Goal: Information Seeking & Learning: Check status

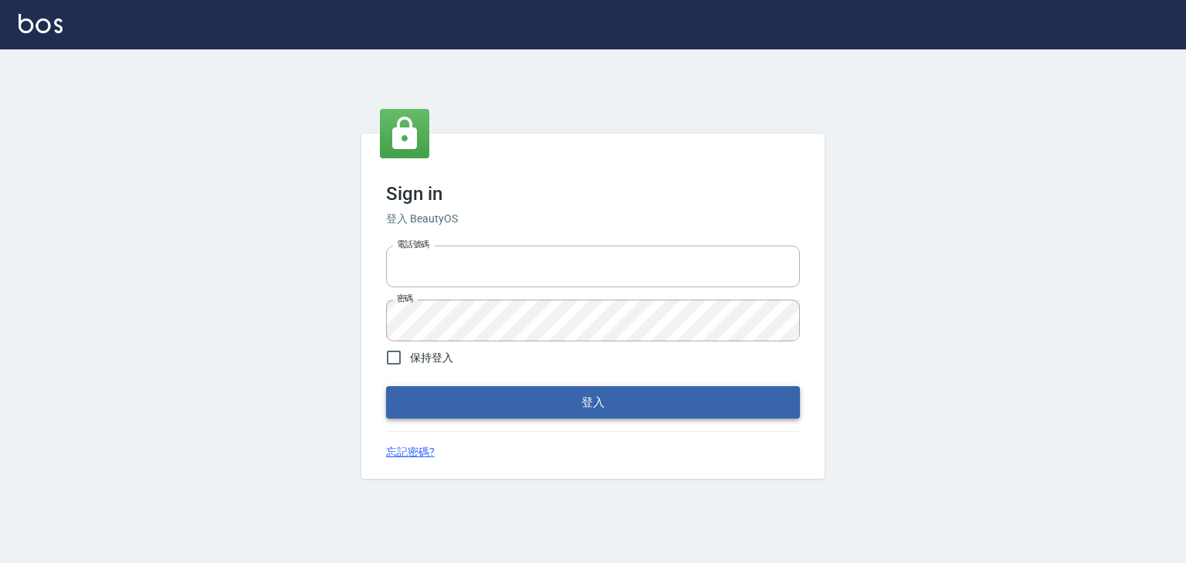
type input "0952331713"
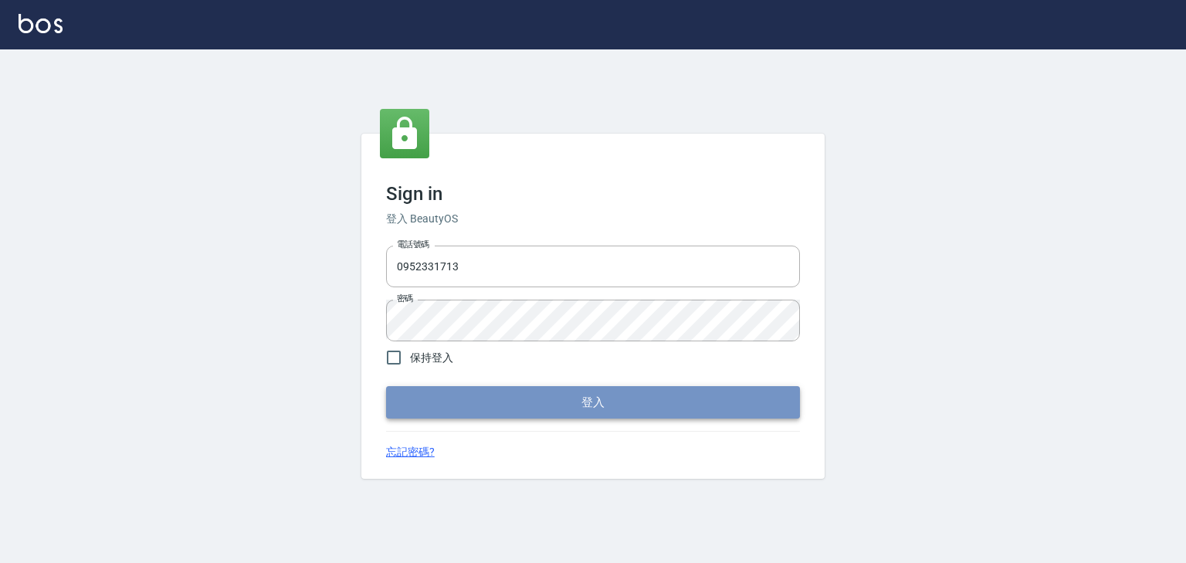
click at [605, 408] on button "登入" at bounding box center [593, 402] width 414 height 32
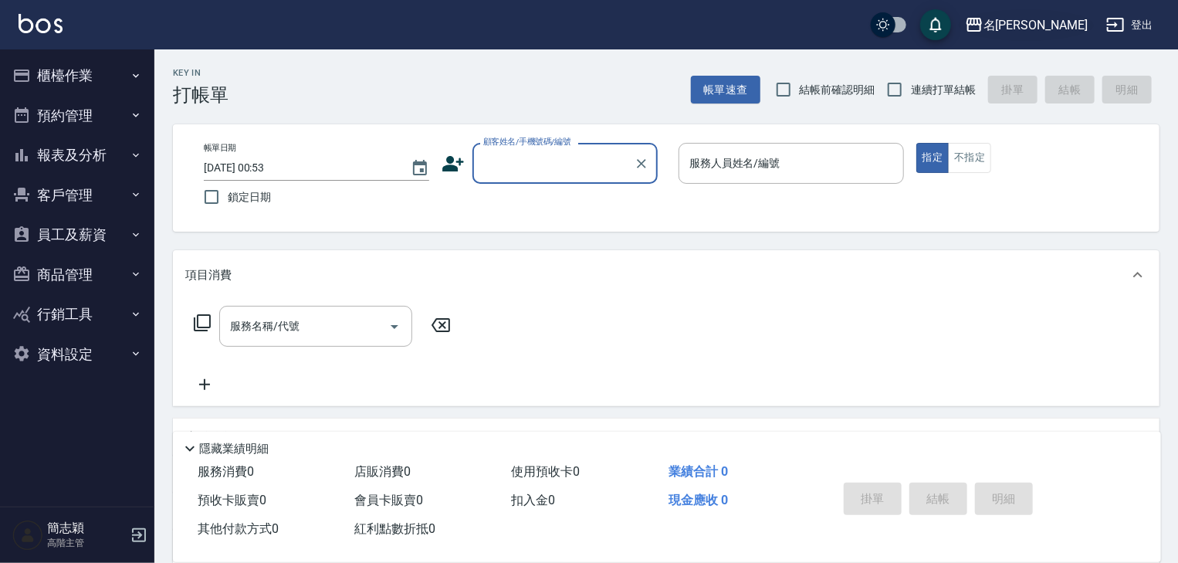
click at [1062, 25] on div "名留竹林" at bounding box center [1035, 24] width 104 height 19
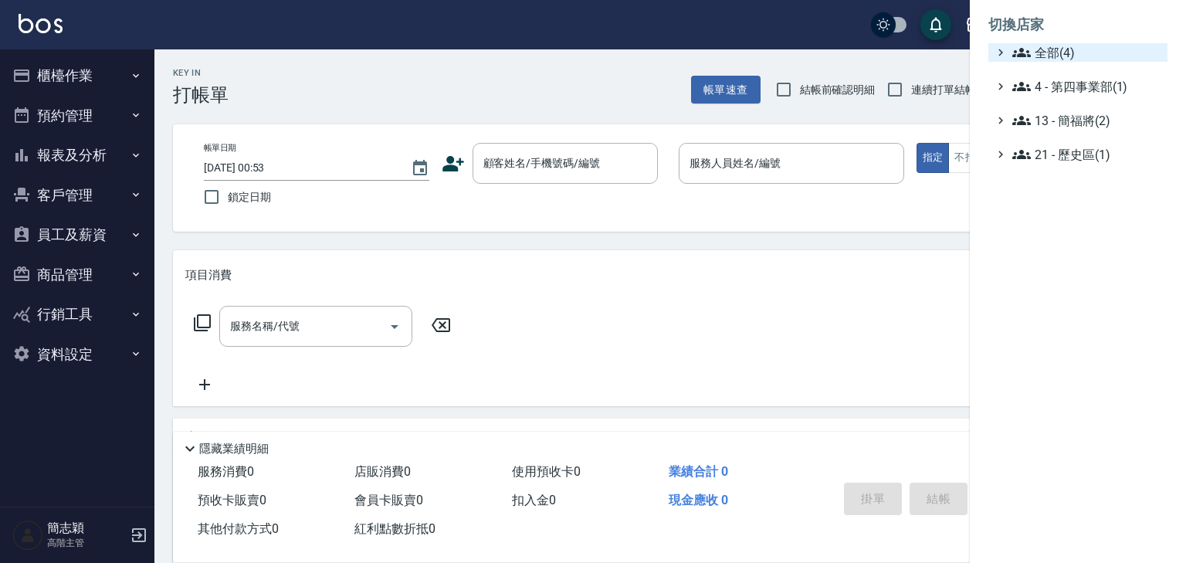
click at [1054, 56] on span "全部(4)" at bounding box center [1086, 52] width 149 height 19
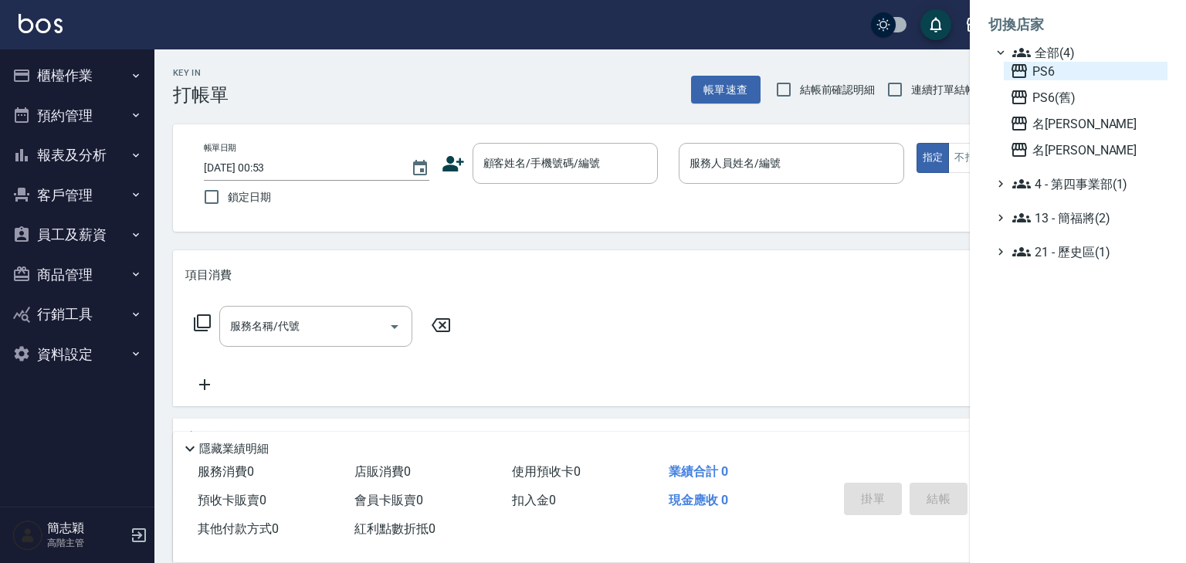
click at [1050, 73] on span "PS6" at bounding box center [1085, 71] width 151 height 19
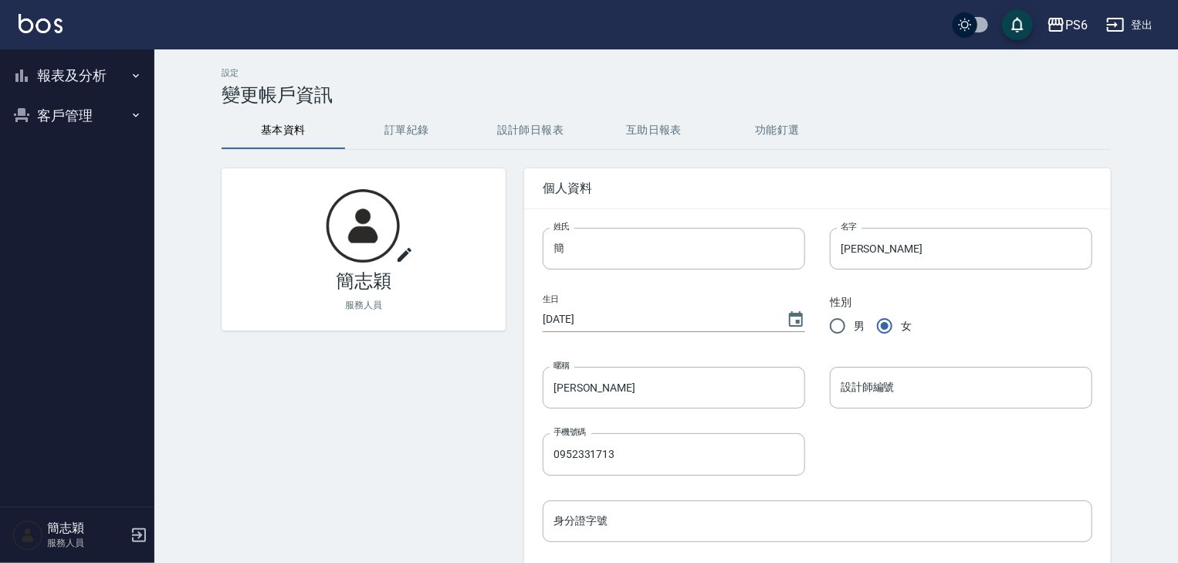
click at [136, 73] on icon "button" at bounding box center [136, 75] width 12 height 12
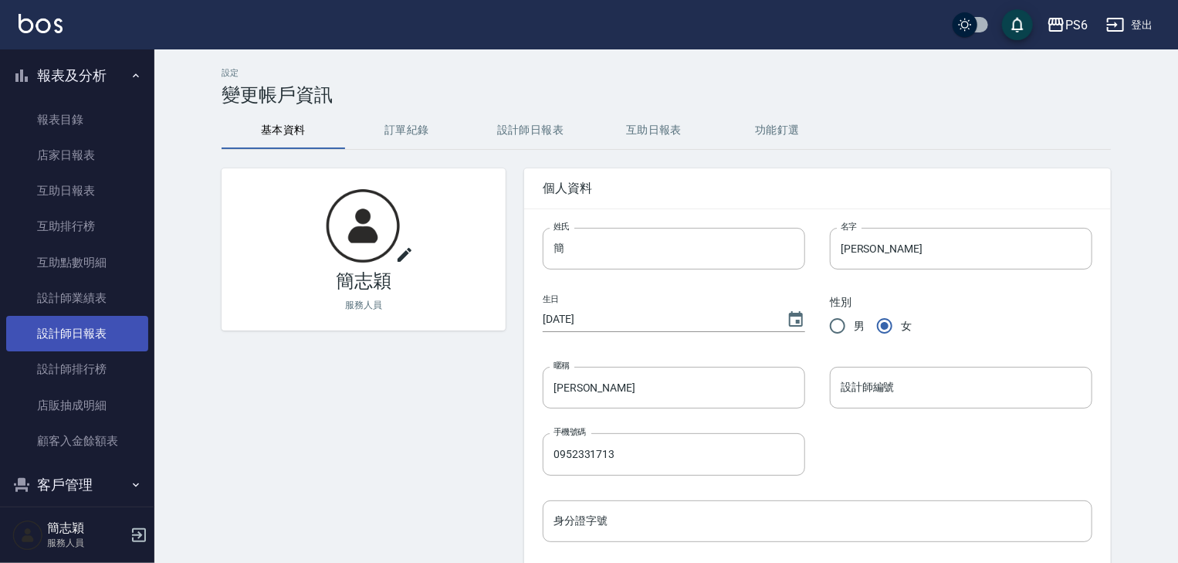
click at [105, 330] on link "設計師日報表" at bounding box center [77, 334] width 142 height 36
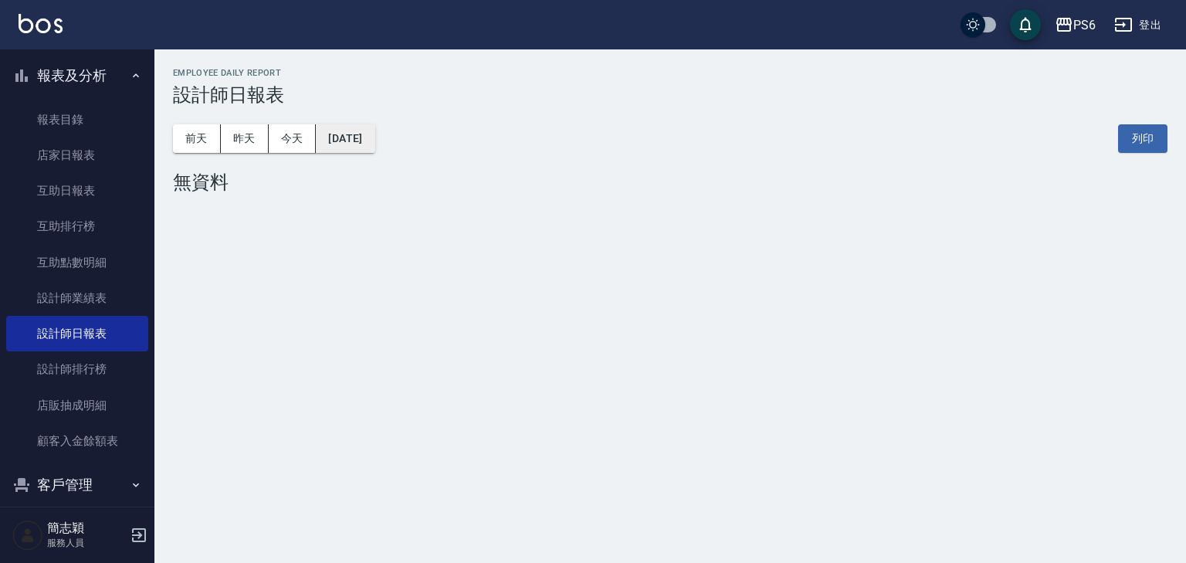
click at [360, 133] on button "[DATE]" at bounding box center [345, 138] width 59 height 29
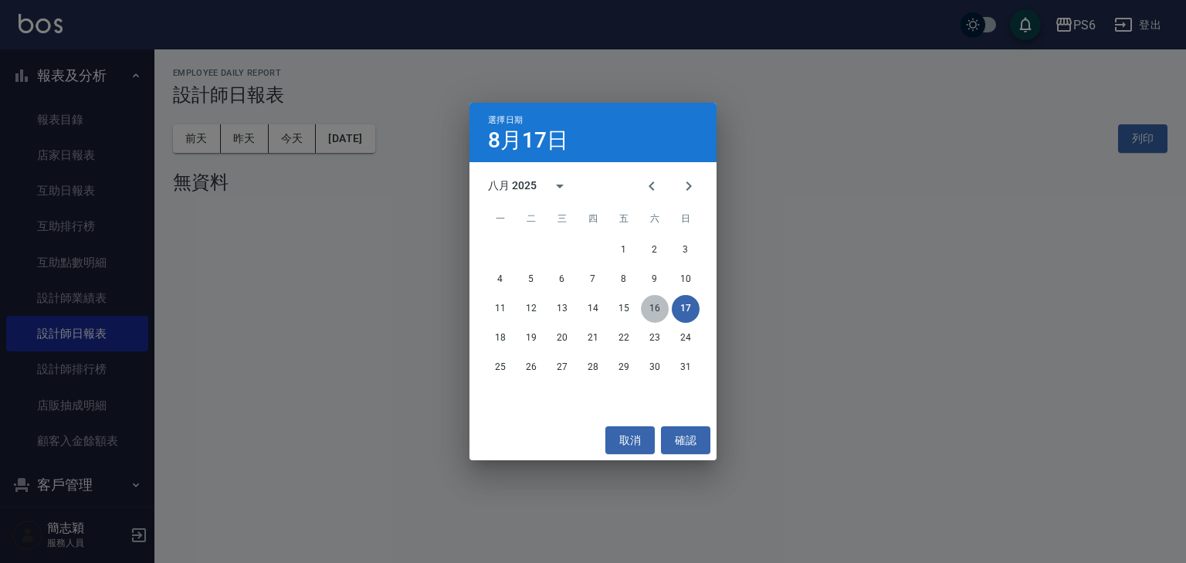
click at [655, 303] on button "16" at bounding box center [655, 309] width 28 height 28
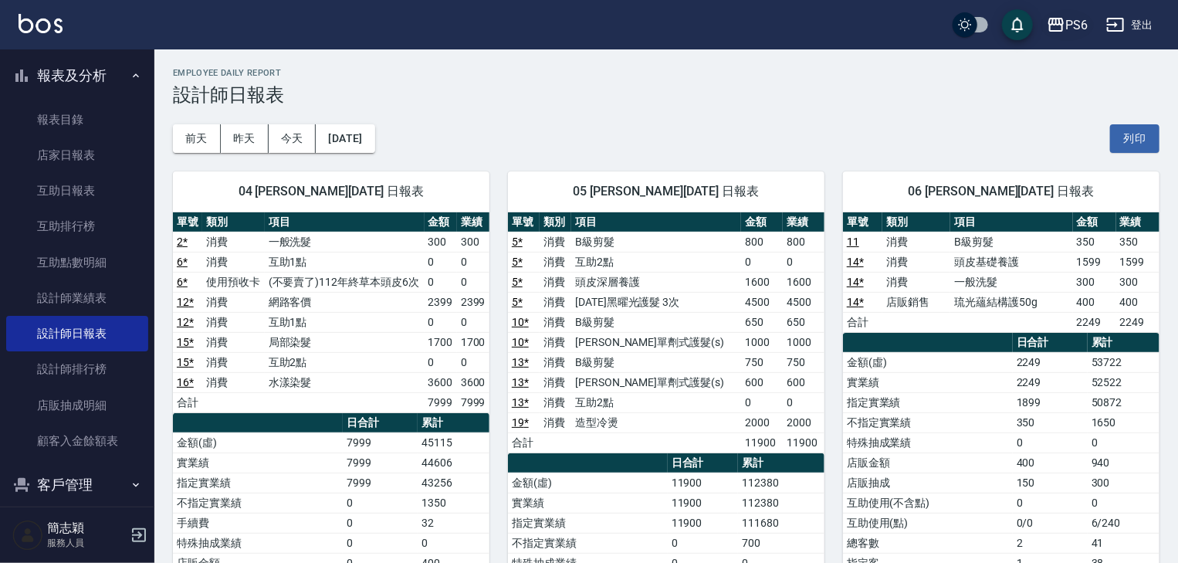
click at [1071, 23] on div "PS6" at bounding box center [1076, 24] width 22 height 19
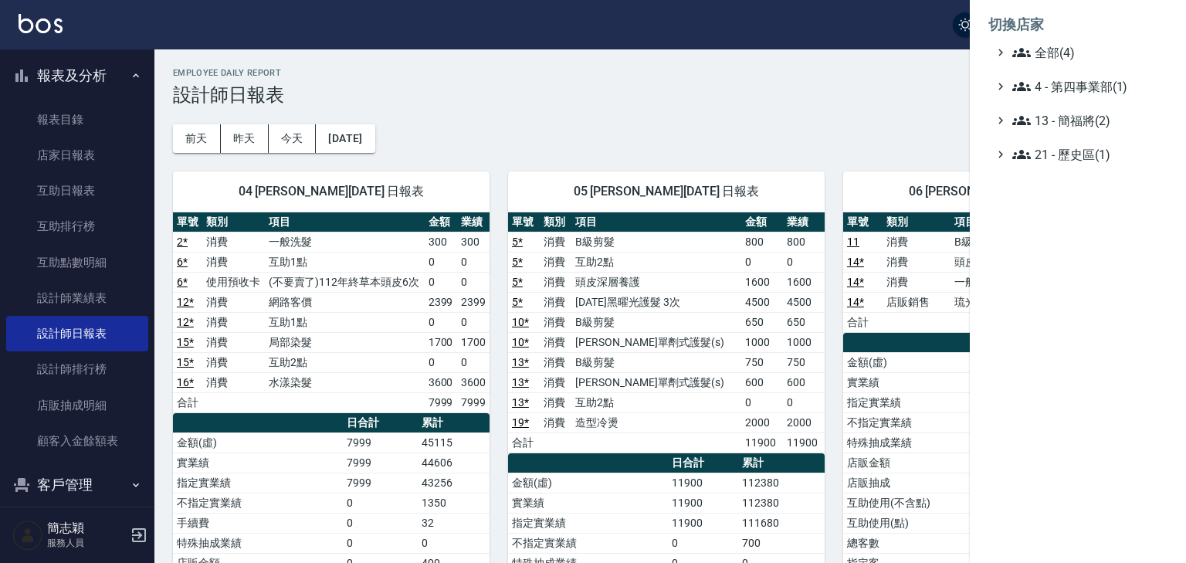
click at [94, 363] on div at bounding box center [593, 281] width 1186 height 563
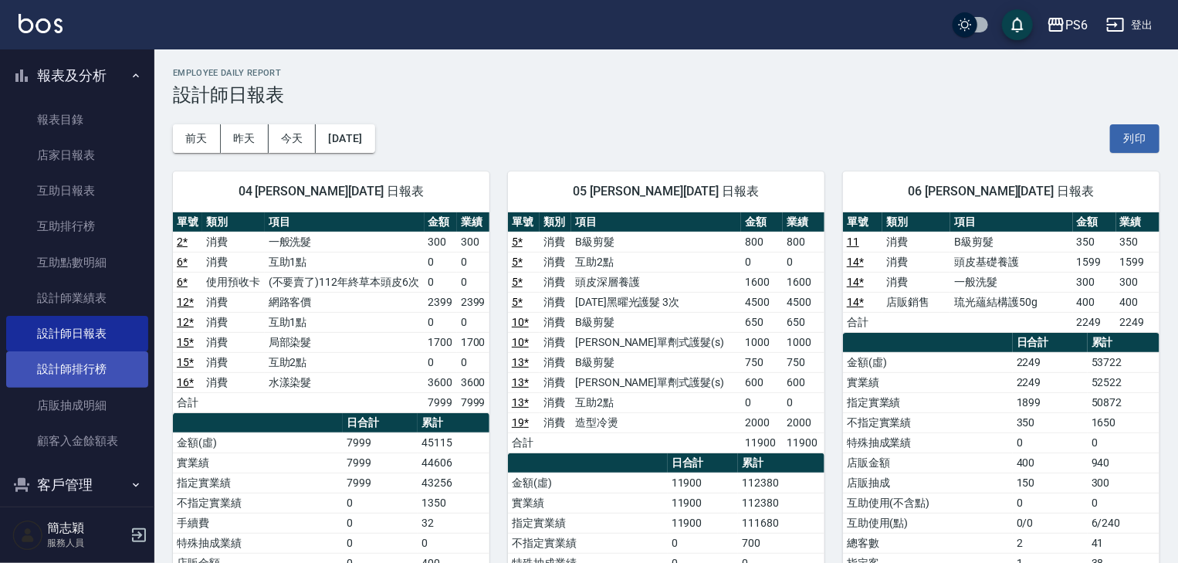
click at [94, 365] on link "設計師排行榜" at bounding box center [77, 369] width 142 height 36
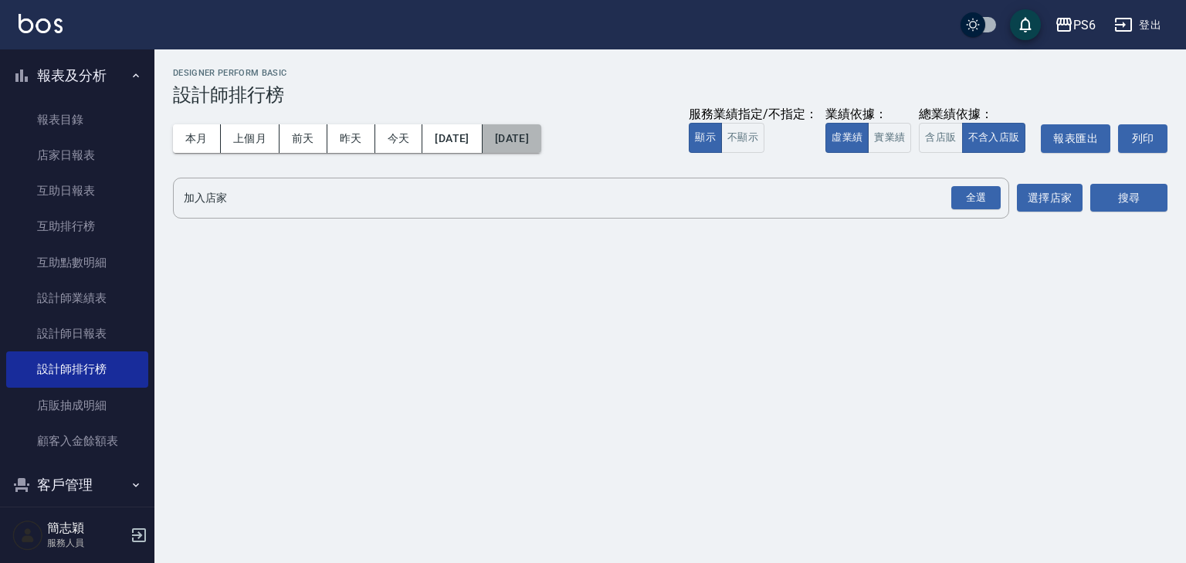
click at [541, 142] on button "2025/08/17" at bounding box center [511, 138] width 59 height 29
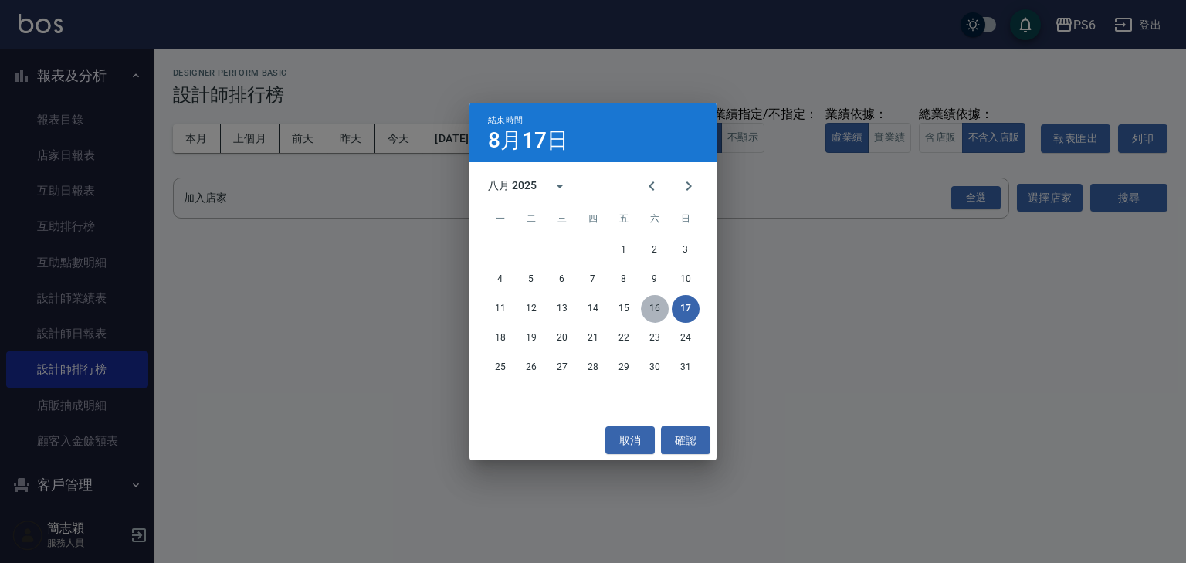
click at [658, 307] on button "16" at bounding box center [655, 309] width 28 height 28
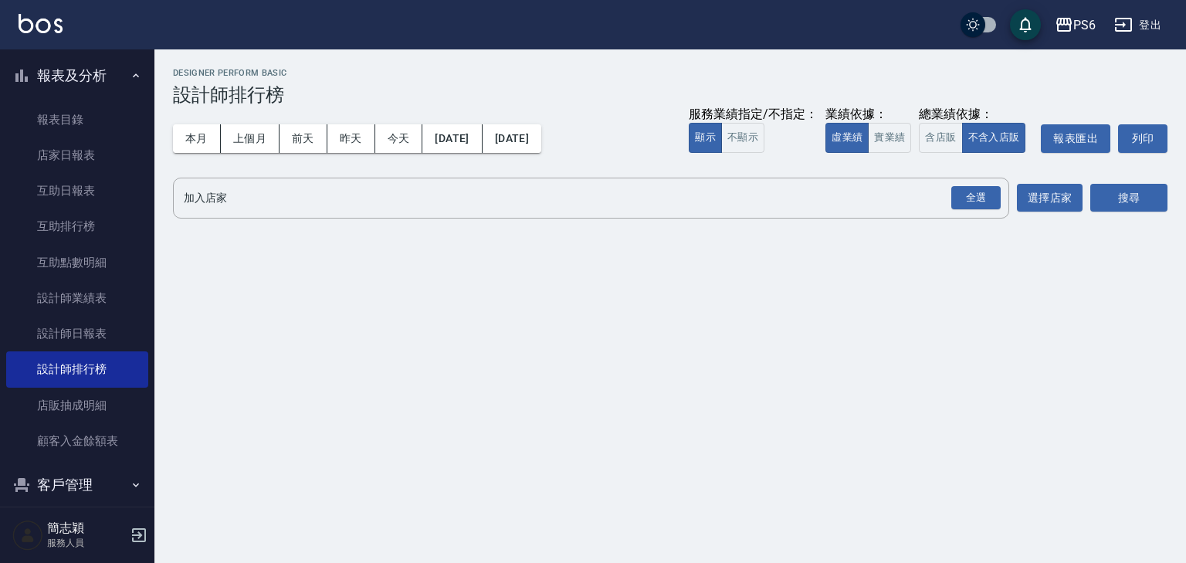
click at [986, 201] on div "全選" at bounding box center [975, 198] width 49 height 24
click at [1106, 198] on button "搜尋" at bounding box center [1128, 198] width 77 height 29
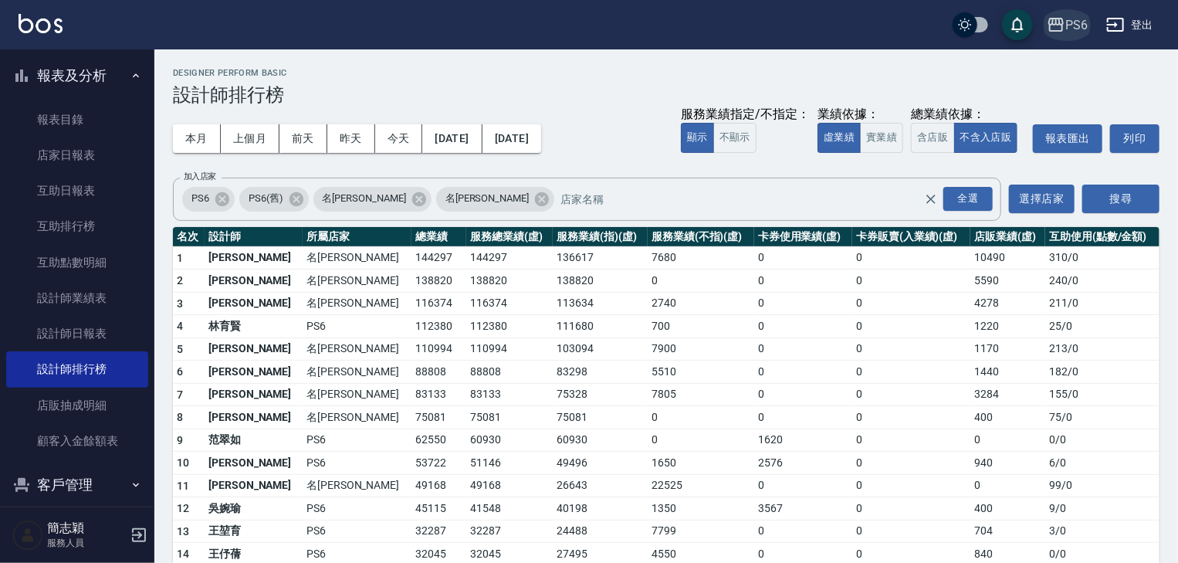
click at [1057, 22] on icon "button" at bounding box center [1055, 25] width 15 height 14
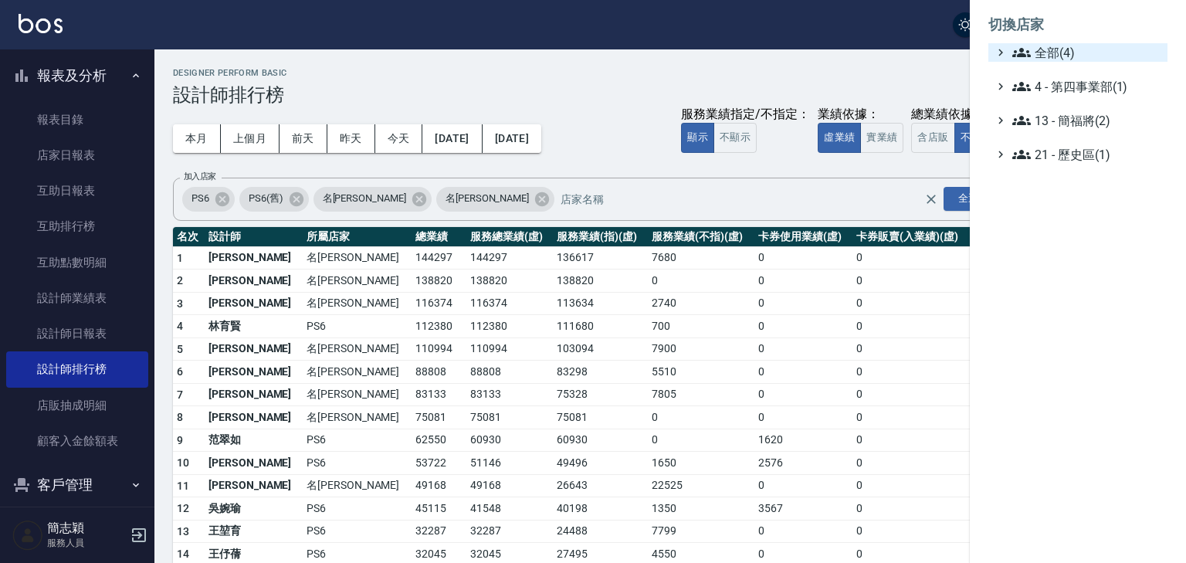
click at [1051, 51] on span "全部(4)" at bounding box center [1086, 52] width 149 height 19
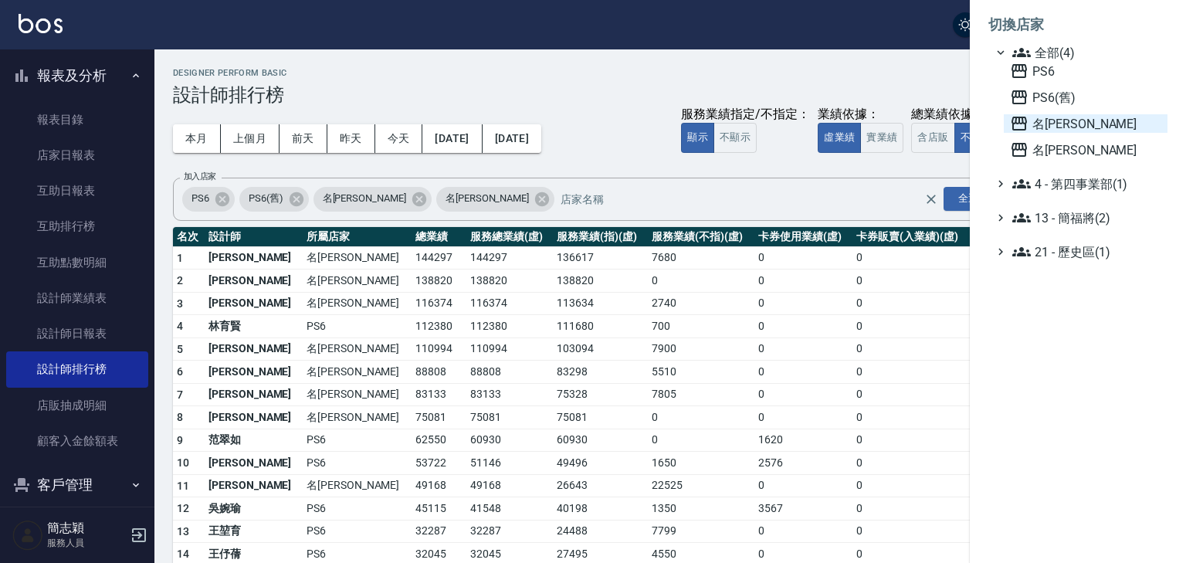
click at [1053, 122] on span "名[PERSON_NAME]" at bounding box center [1085, 123] width 151 height 19
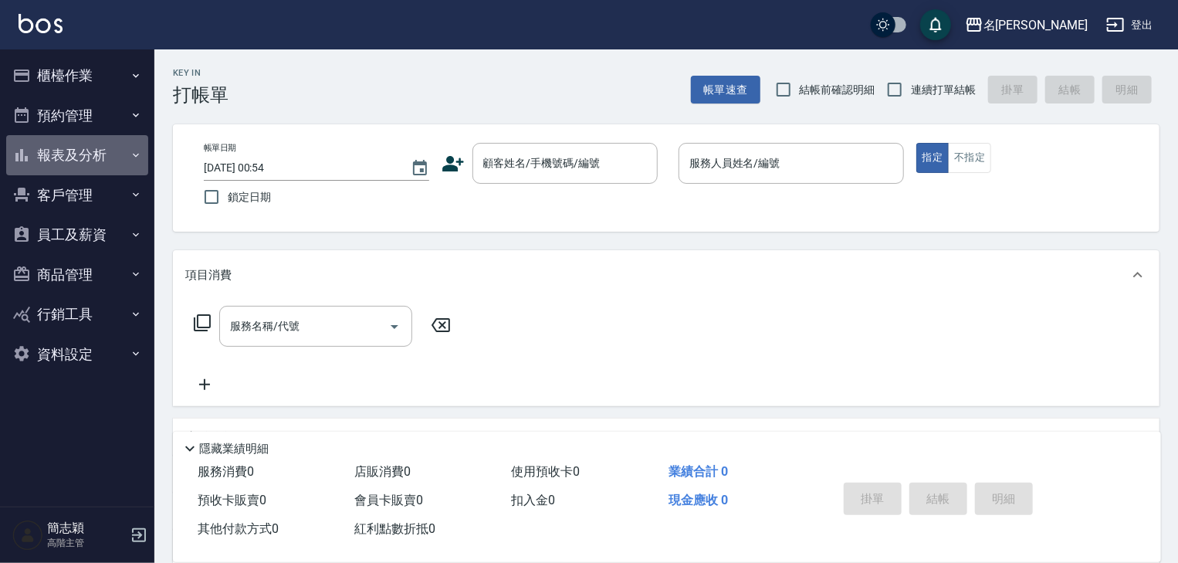
click at [130, 154] on icon "button" at bounding box center [136, 155] width 12 height 12
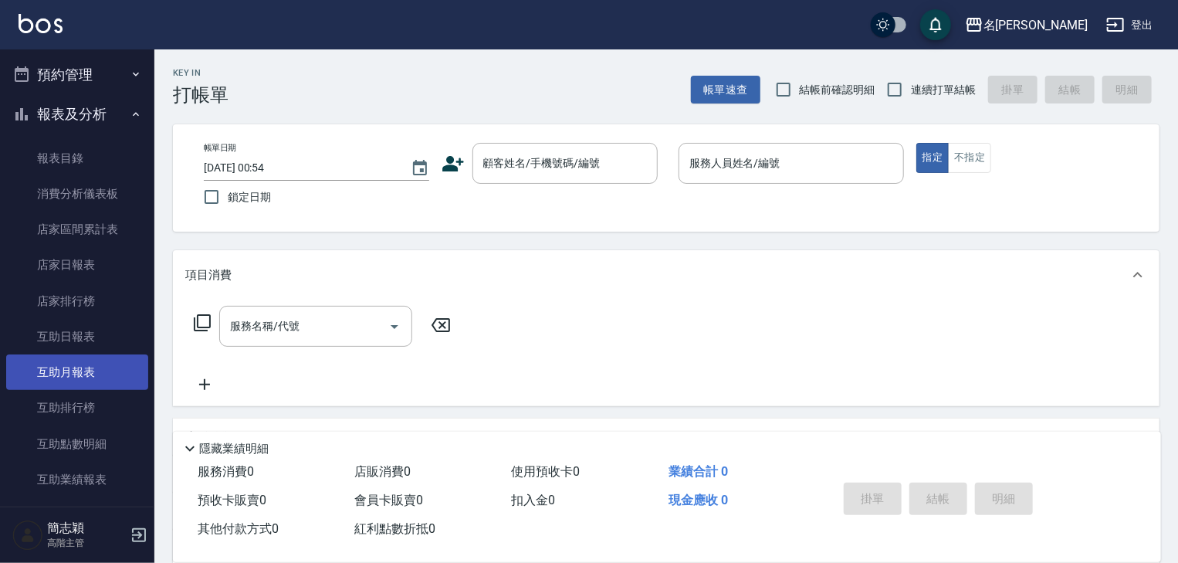
scroll to position [62, 0]
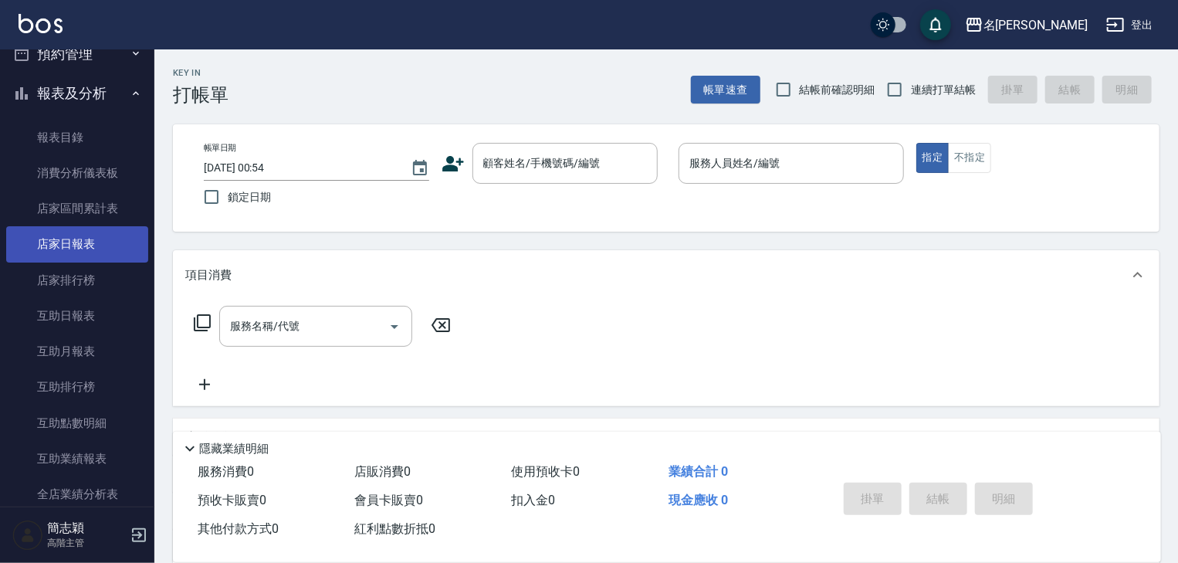
click at [71, 243] on link "店家日報表" at bounding box center [77, 244] width 142 height 36
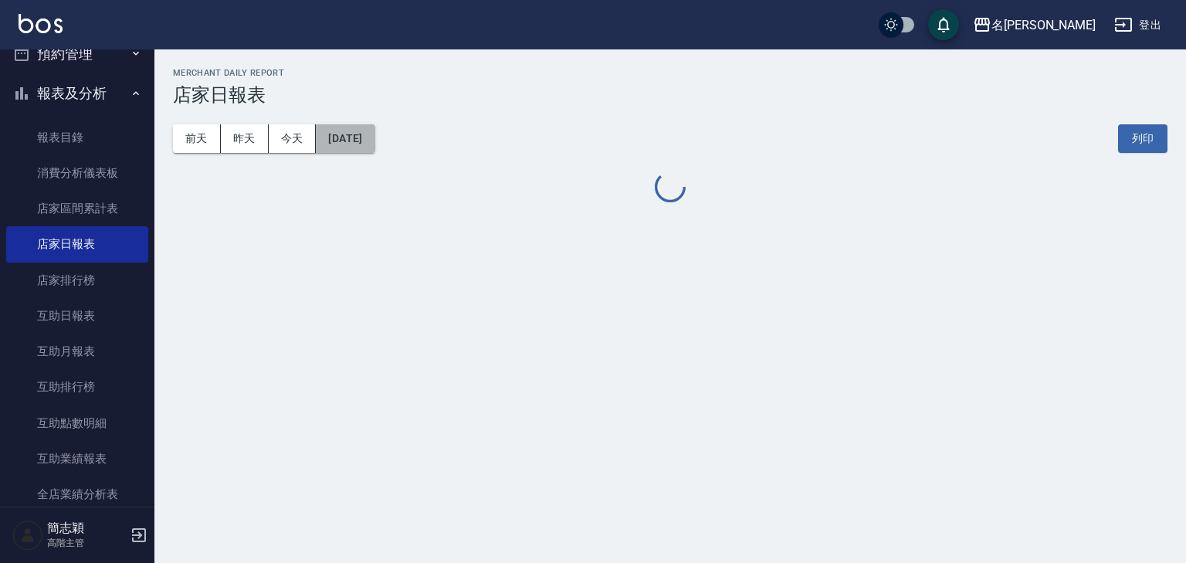
click at [365, 142] on button "2025/08/17" at bounding box center [345, 138] width 59 height 29
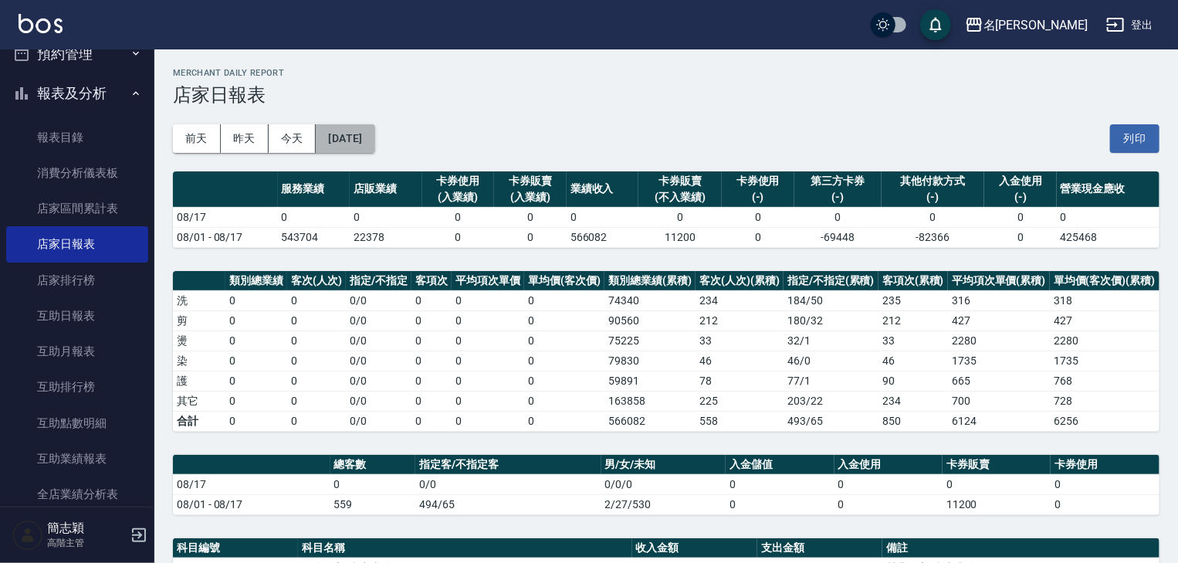
click at [374, 130] on button "2025/08/17" at bounding box center [345, 138] width 59 height 29
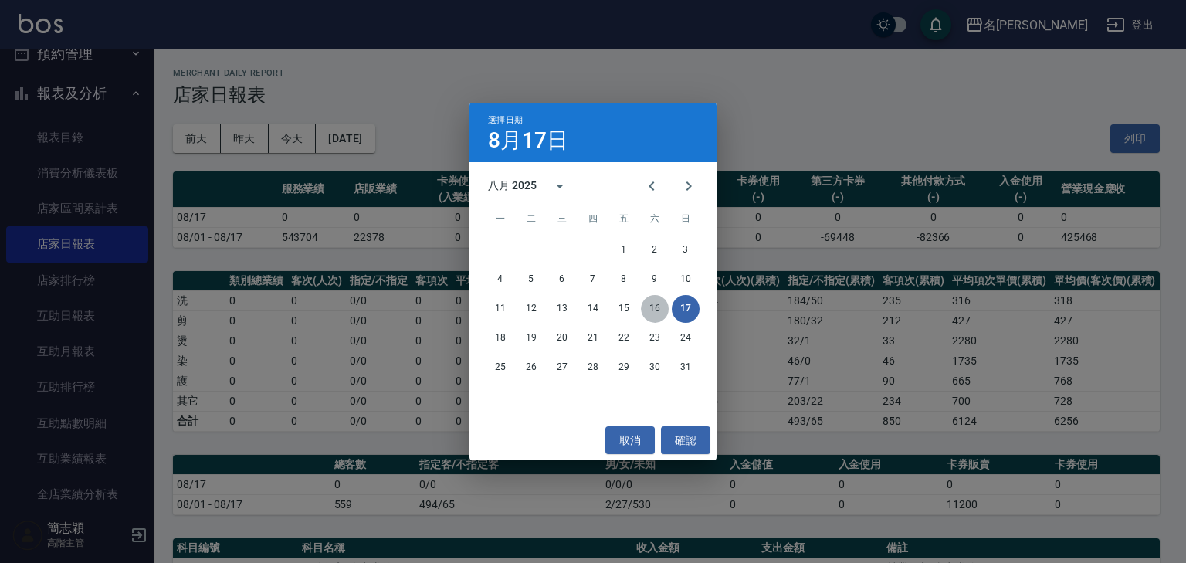
click at [651, 308] on button "16" at bounding box center [655, 309] width 28 height 28
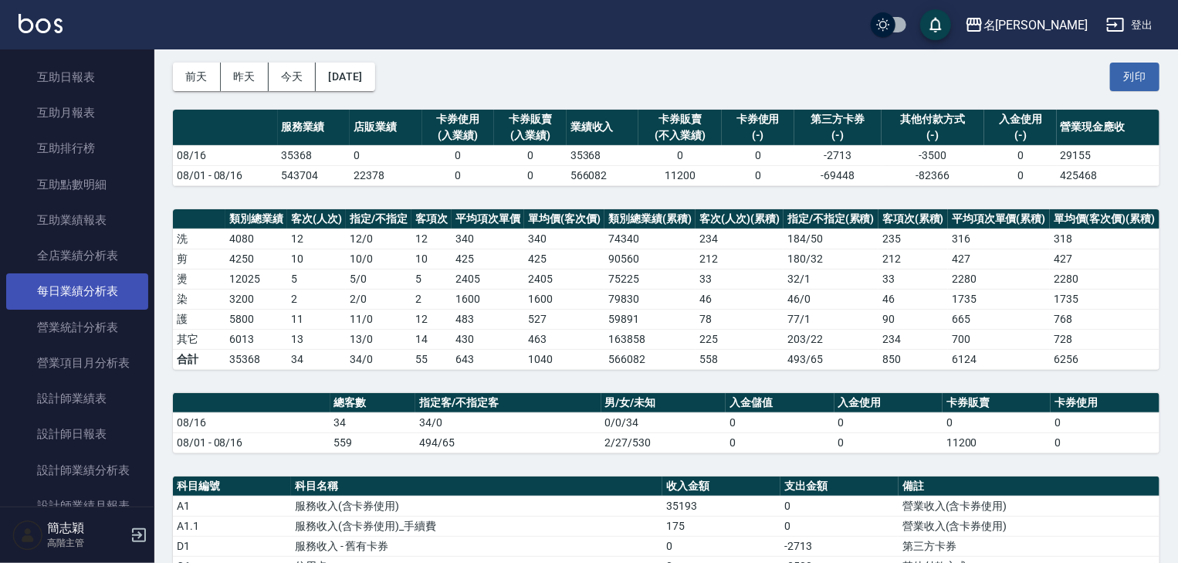
scroll to position [309, 0]
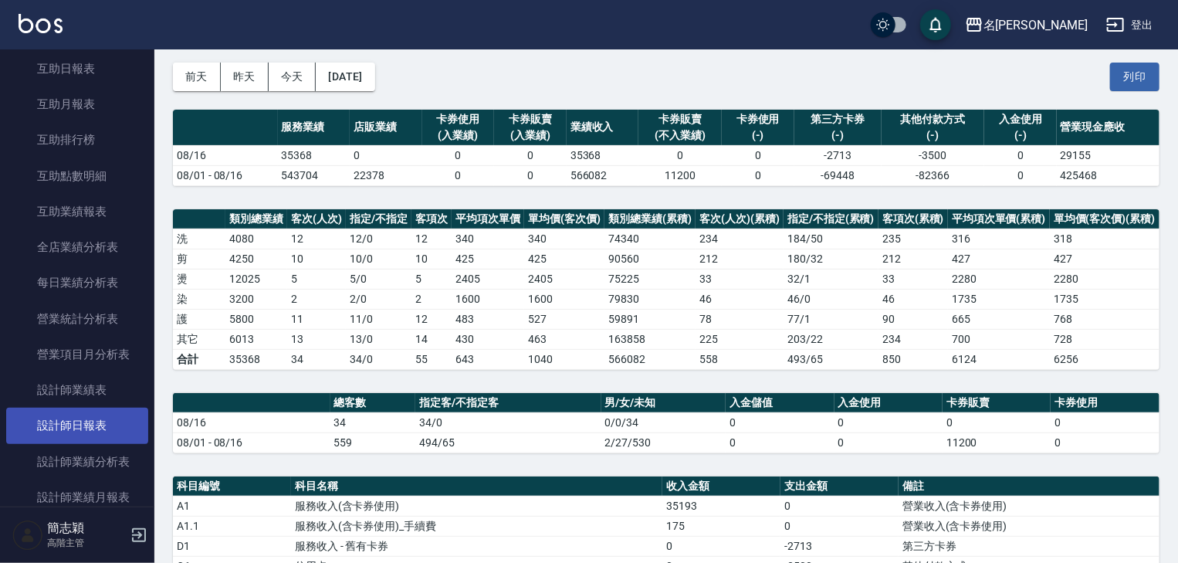
click at [86, 421] on link "設計師日報表" at bounding box center [77, 426] width 142 height 36
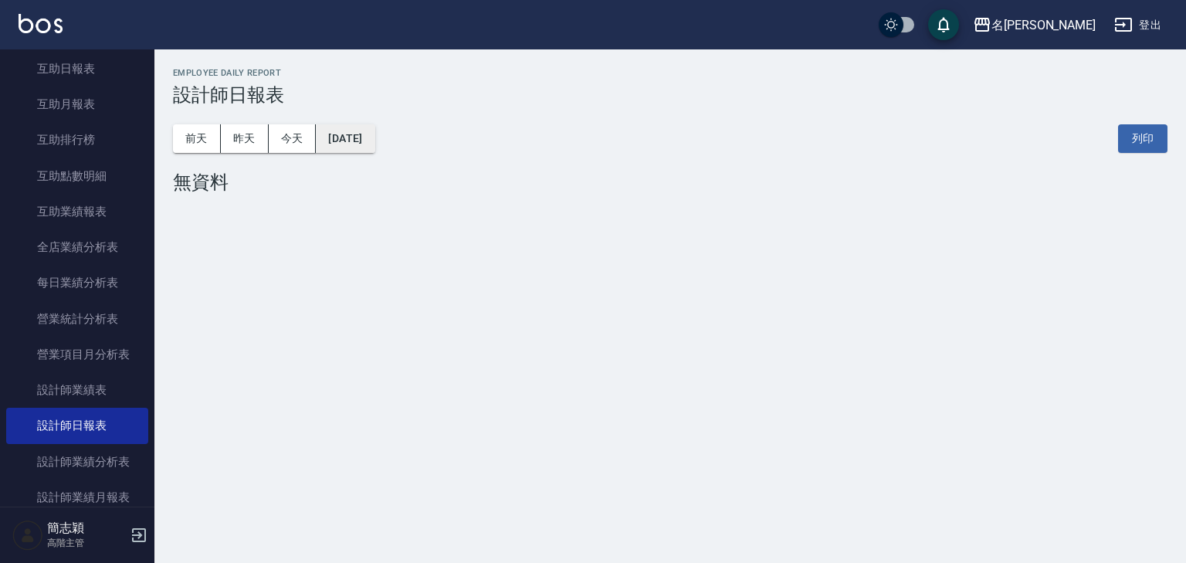
click at [363, 136] on button "2025/08/17" at bounding box center [345, 138] width 59 height 29
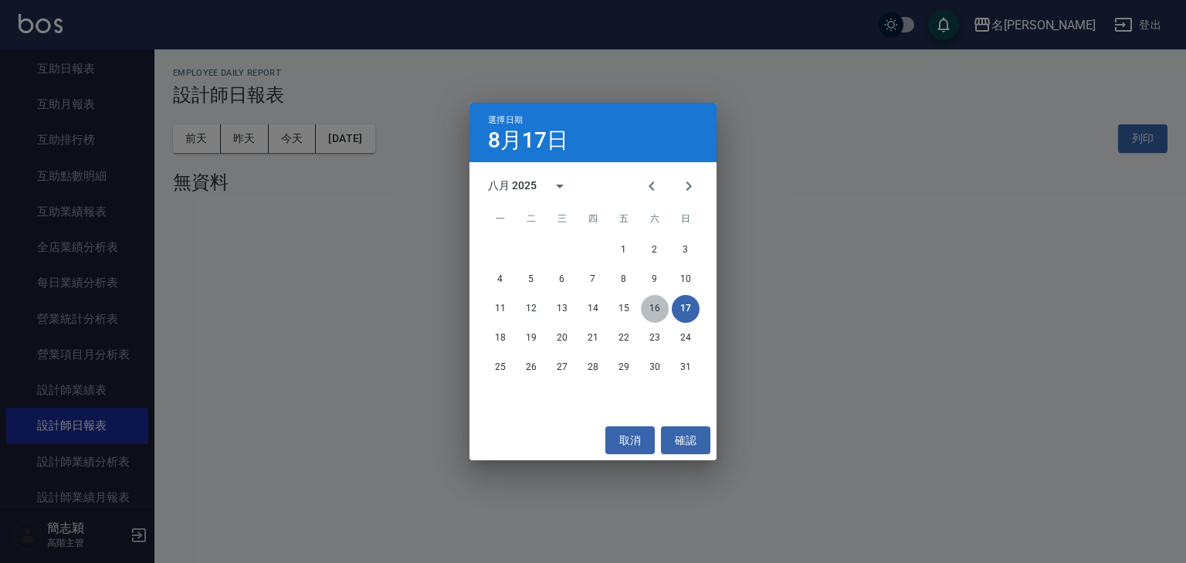
click at [655, 304] on button "16" at bounding box center [655, 309] width 28 height 28
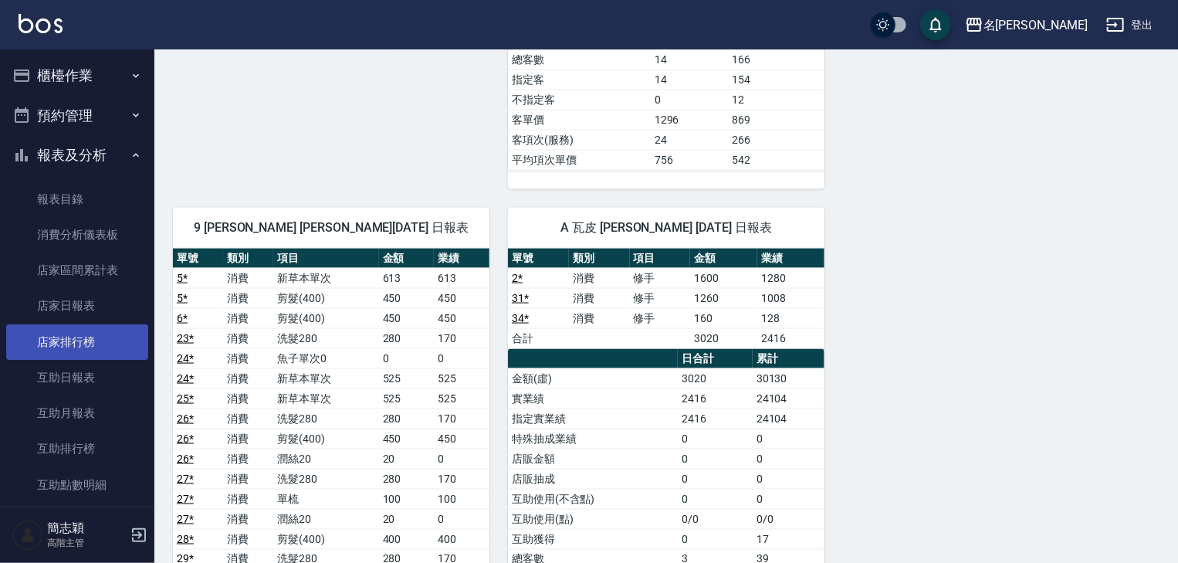
click at [90, 343] on link "店家排行榜" at bounding box center [77, 342] width 142 height 36
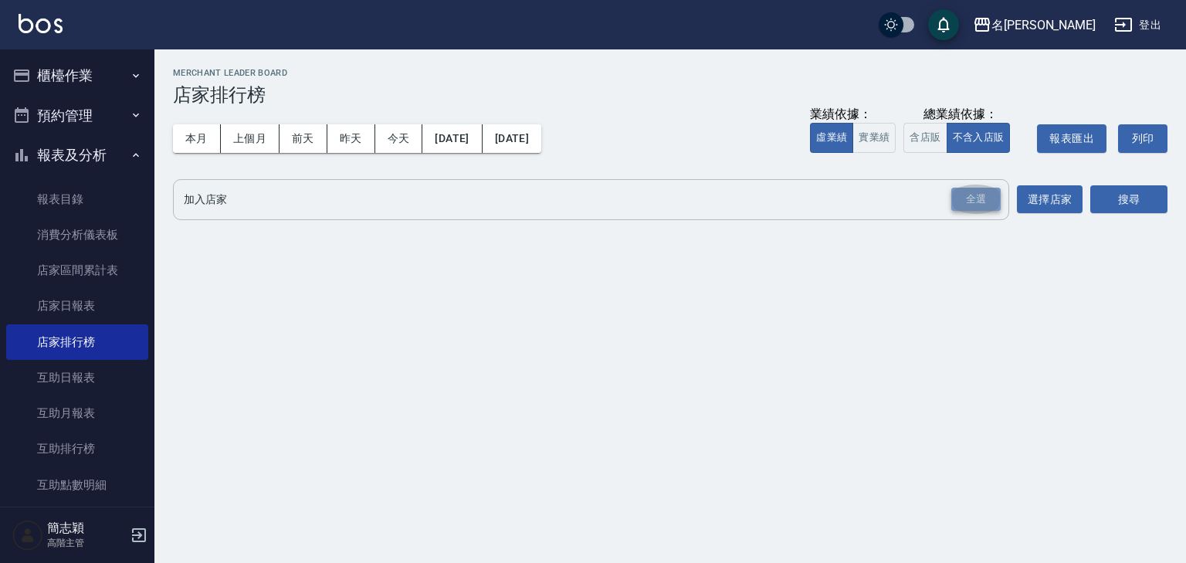
click at [978, 198] on div "全選" at bounding box center [975, 200] width 49 height 24
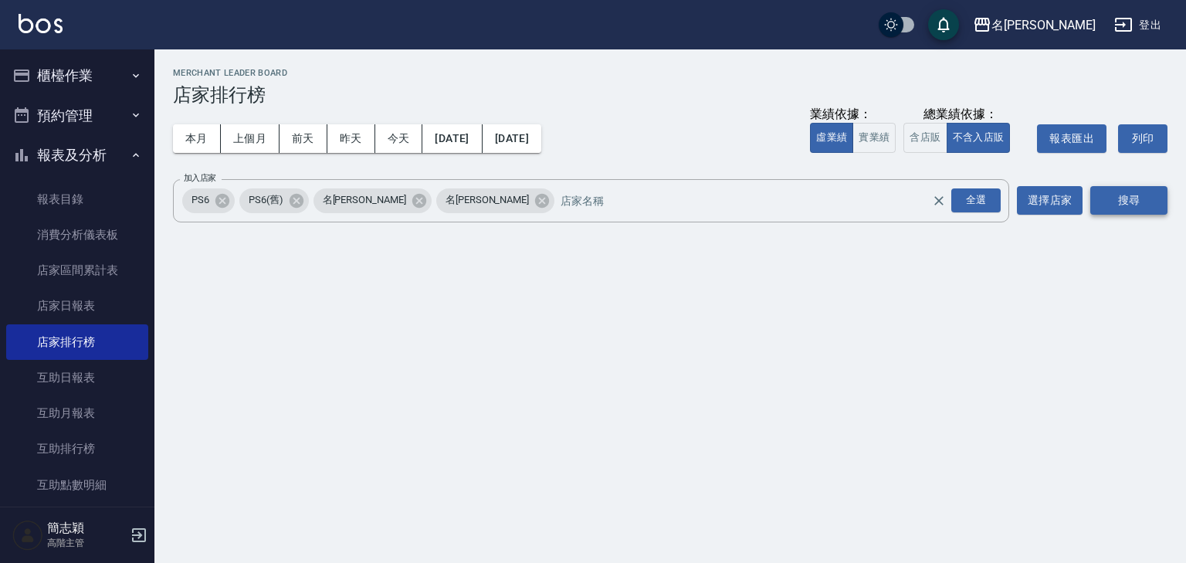
click at [1130, 195] on button "搜尋" at bounding box center [1128, 200] width 77 height 29
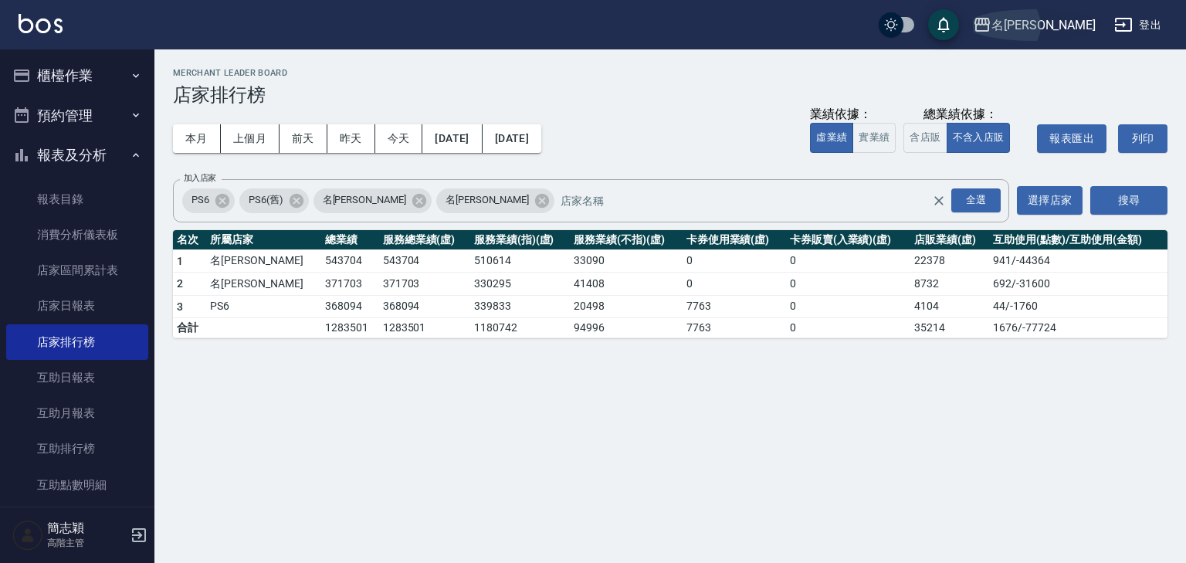
click at [990, 23] on icon "button" at bounding box center [981, 25] width 15 height 14
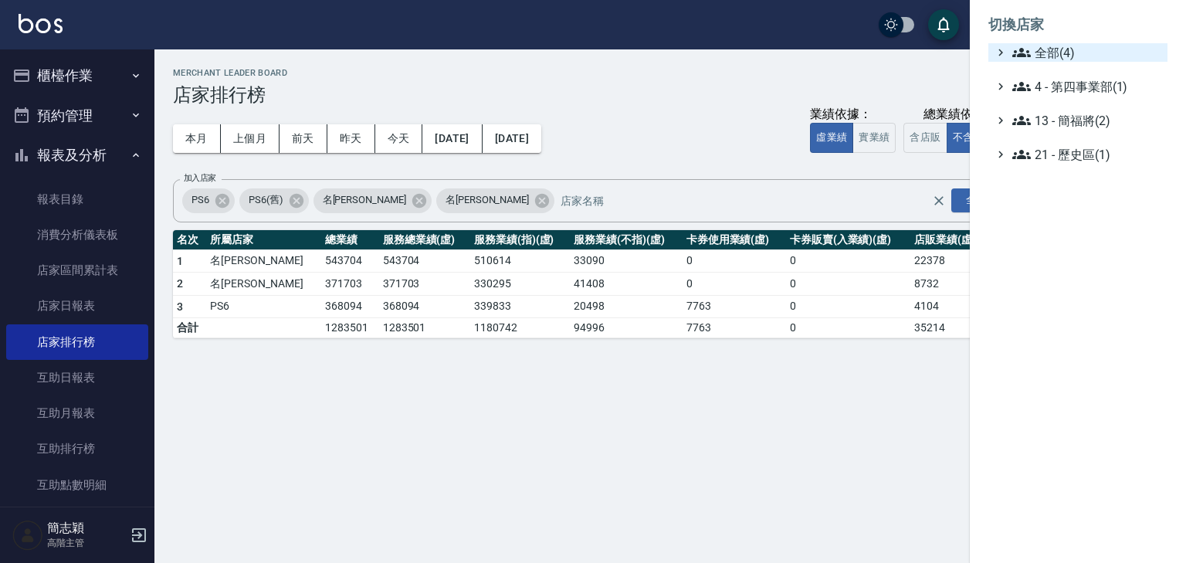
click at [1019, 52] on icon at bounding box center [1021, 52] width 19 height 19
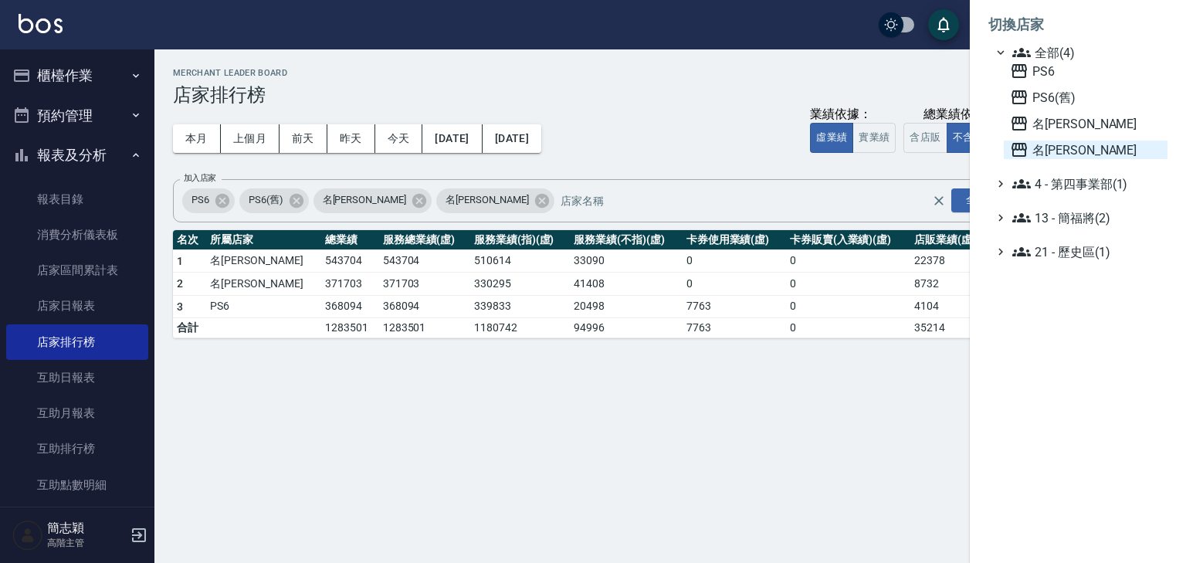
click at [1019, 146] on icon at bounding box center [1018, 150] width 15 height 14
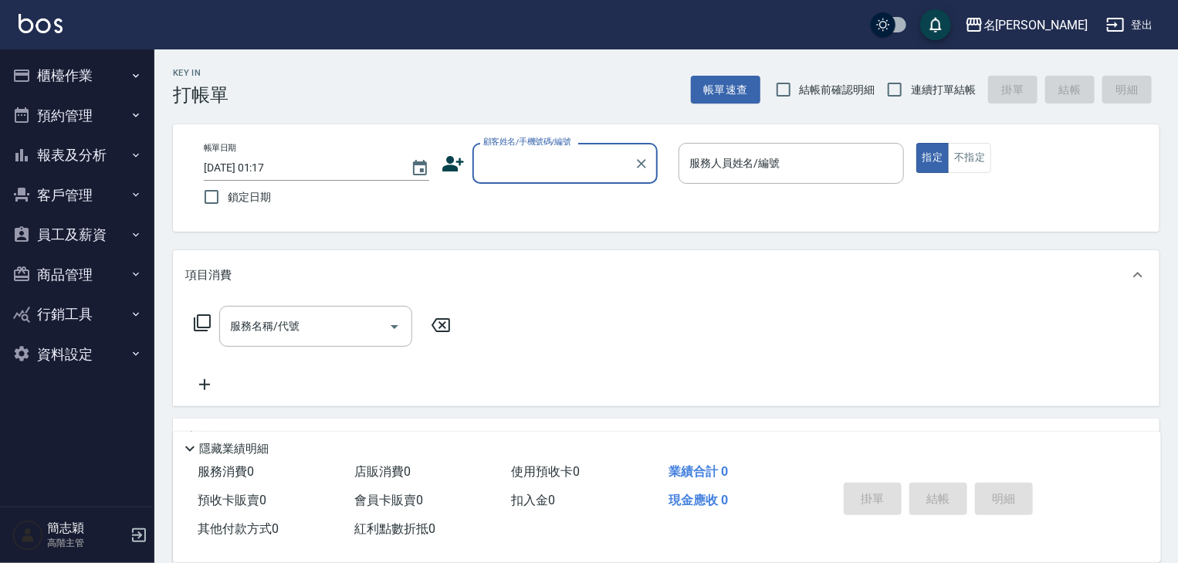
click at [132, 154] on icon "button" at bounding box center [136, 155] width 12 height 12
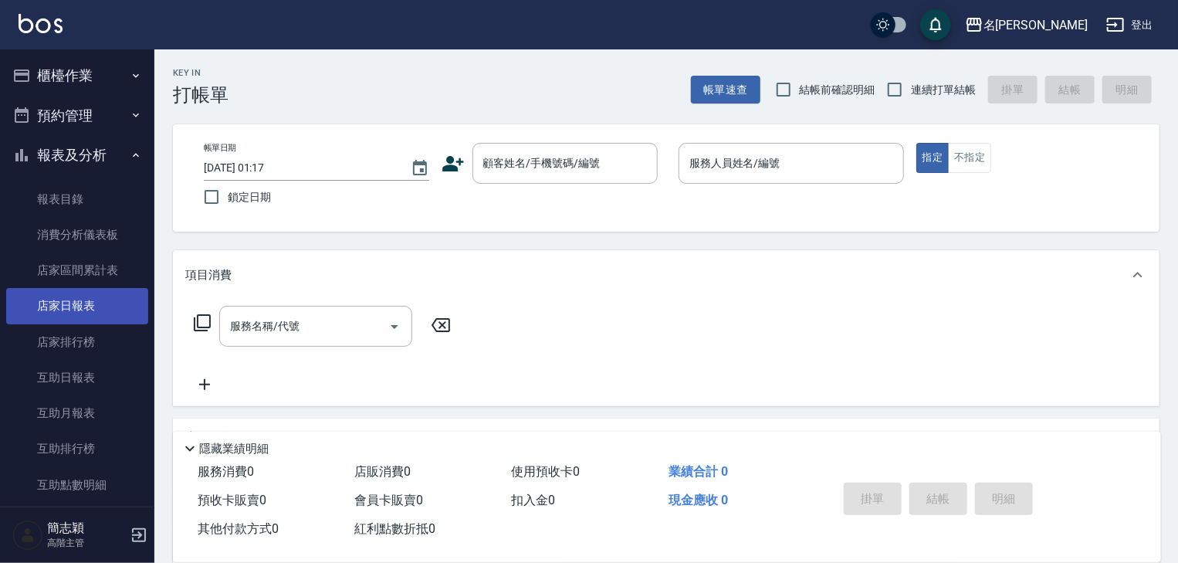
click at [68, 303] on link "店家日報表" at bounding box center [77, 306] width 142 height 36
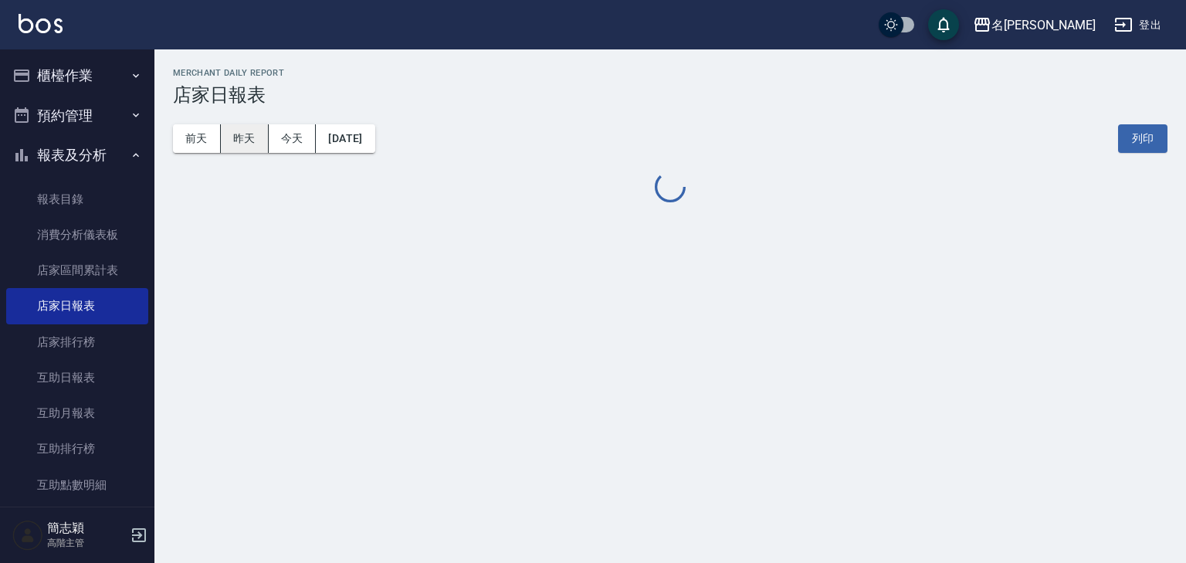
click at [245, 137] on button "昨天" at bounding box center [245, 138] width 48 height 29
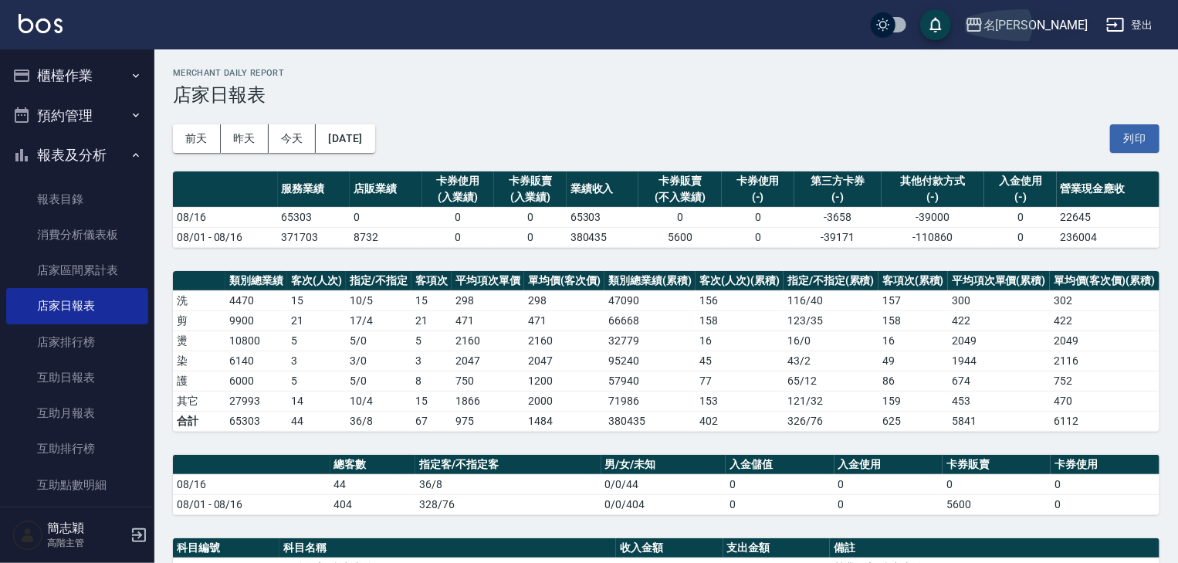
click at [983, 25] on icon "button" at bounding box center [974, 24] width 19 height 19
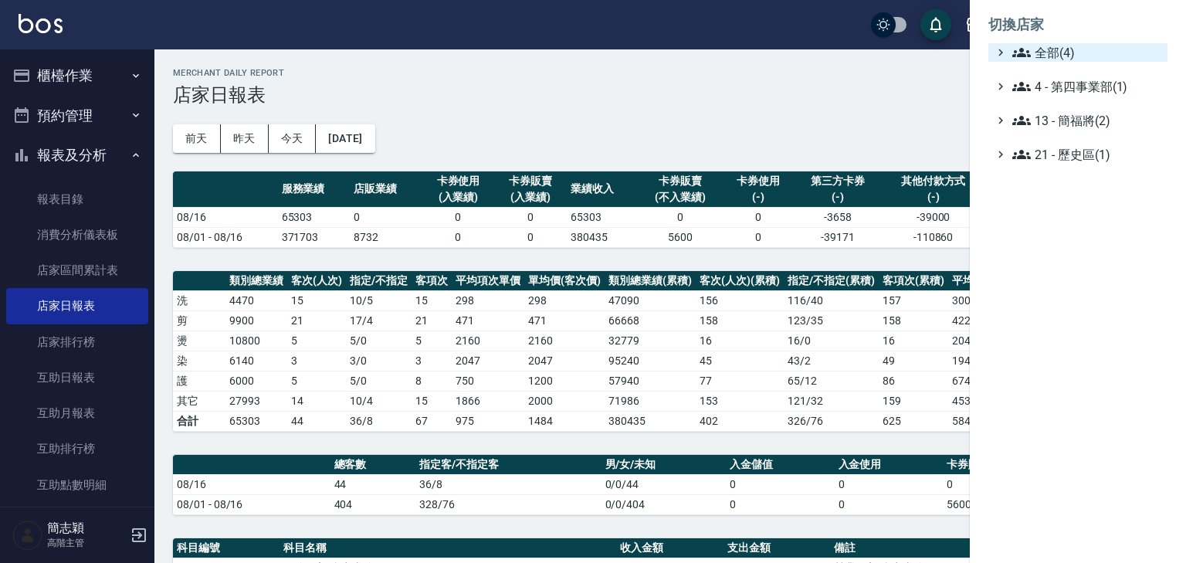
click at [1009, 57] on div "全部(4)" at bounding box center [1085, 52] width 152 height 19
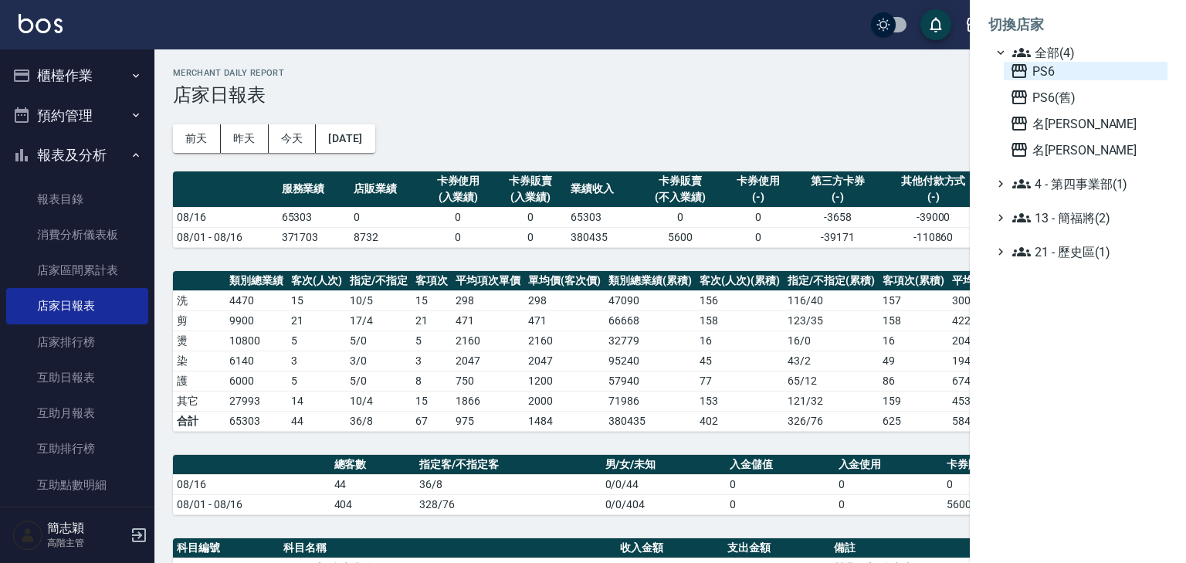
click at [1010, 68] on icon at bounding box center [1019, 71] width 19 height 19
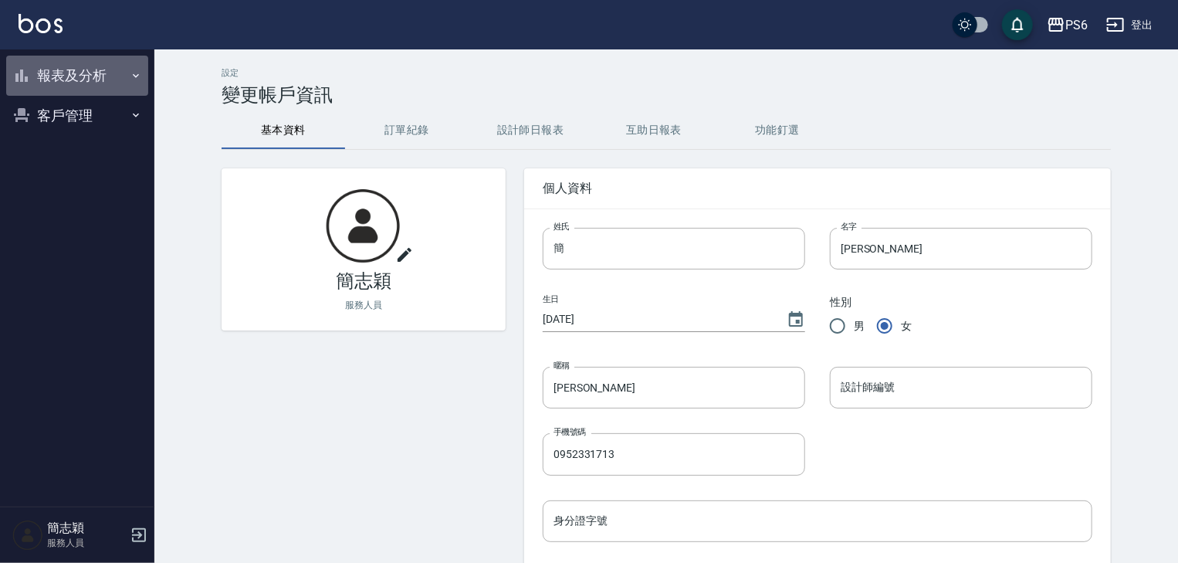
click at [136, 72] on icon "button" at bounding box center [136, 75] width 12 height 12
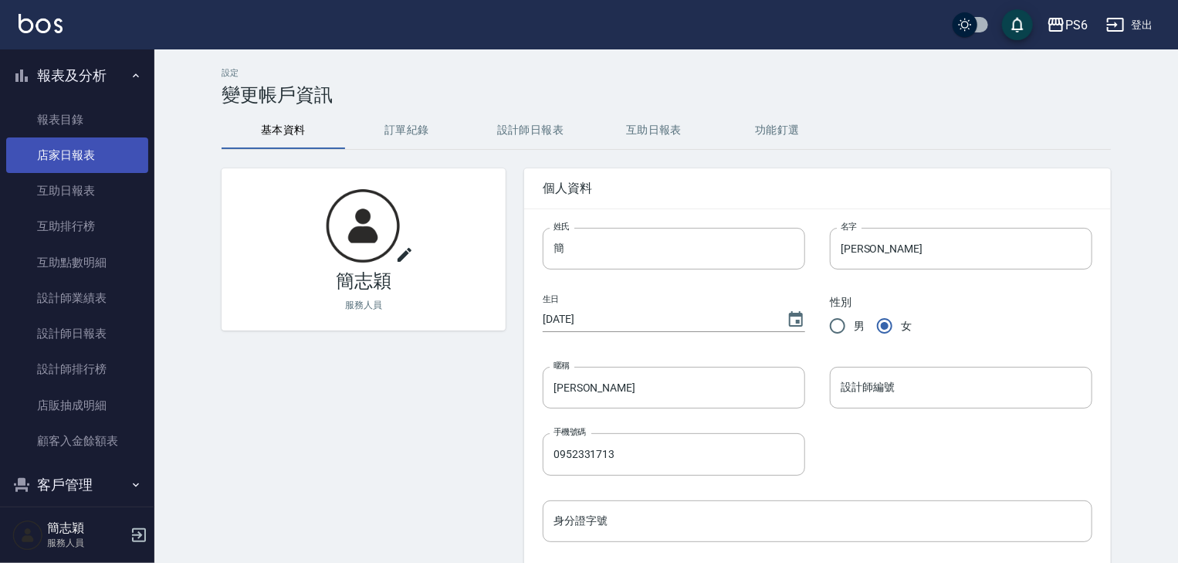
click at [77, 148] on link "店家日報表" at bounding box center [77, 155] width 142 height 36
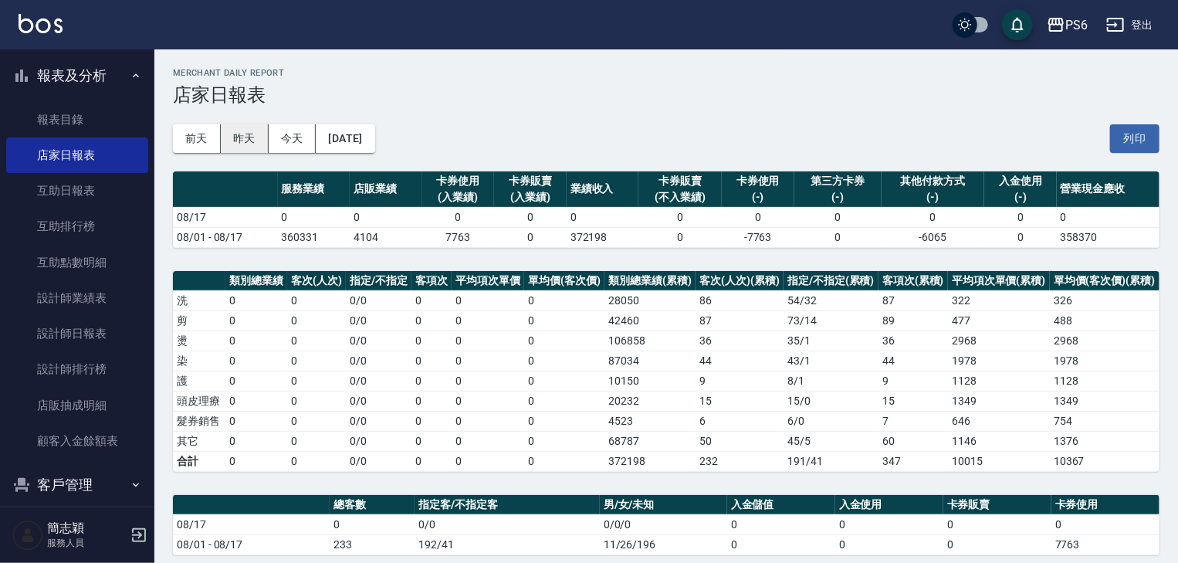
click at [238, 137] on button "昨天" at bounding box center [245, 138] width 48 height 29
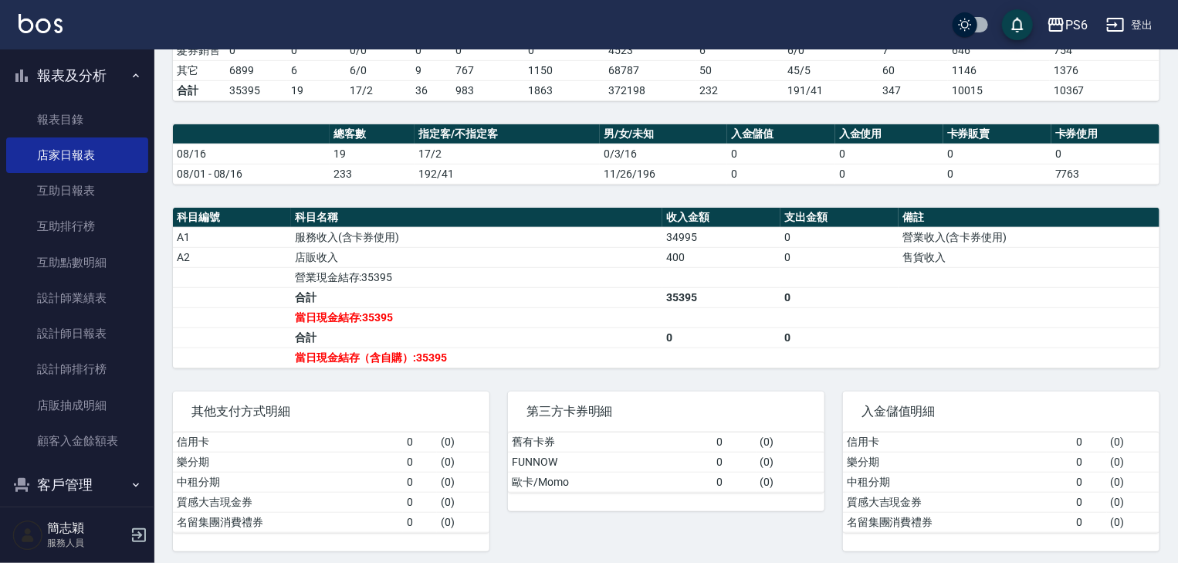
scroll to position [372, 0]
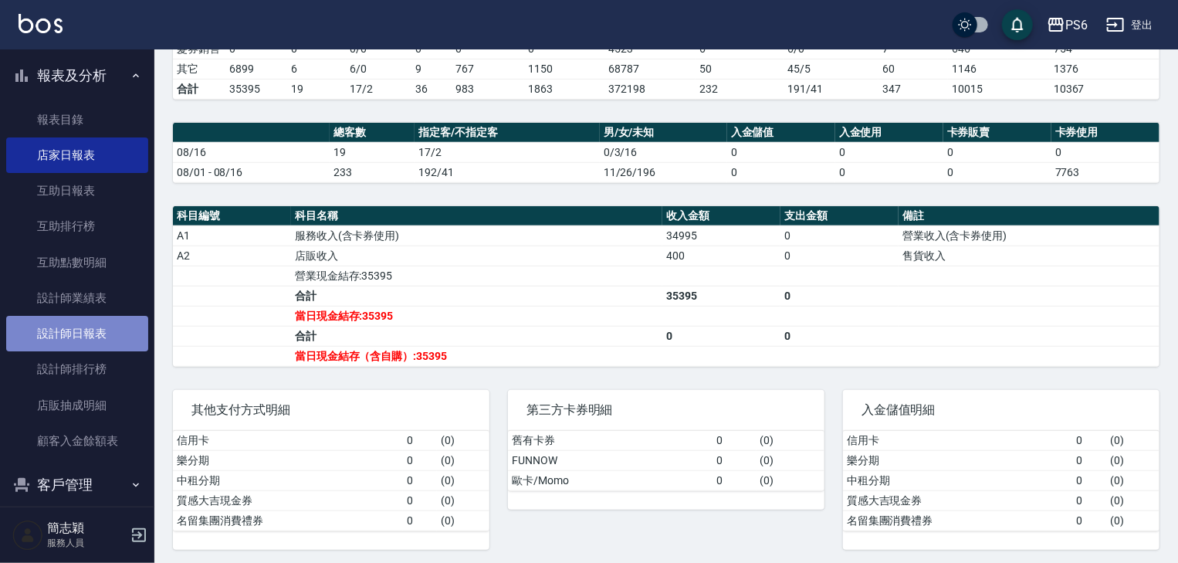
click at [87, 327] on link "設計師日報表" at bounding box center [77, 334] width 142 height 36
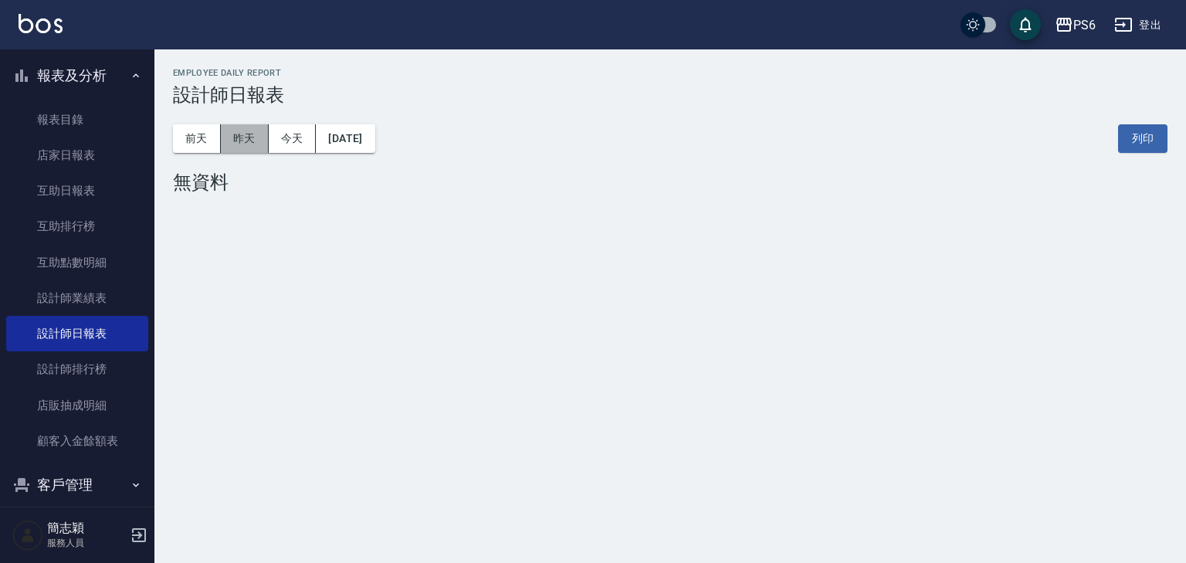
click at [251, 138] on button "昨天" at bounding box center [245, 138] width 48 height 29
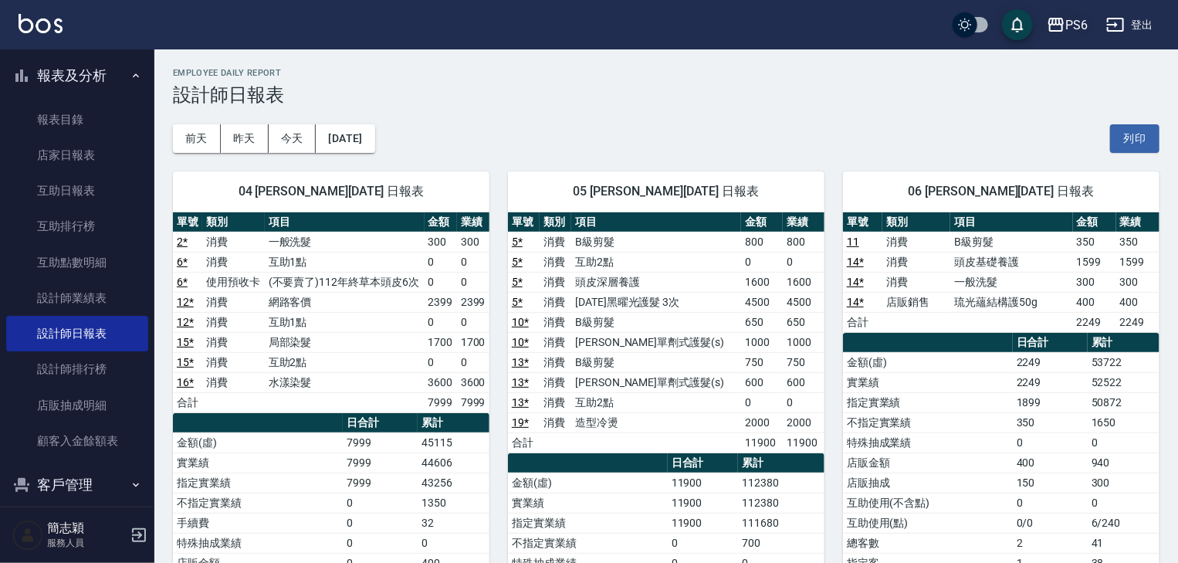
click at [1054, 19] on icon "button" at bounding box center [1055, 25] width 15 height 14
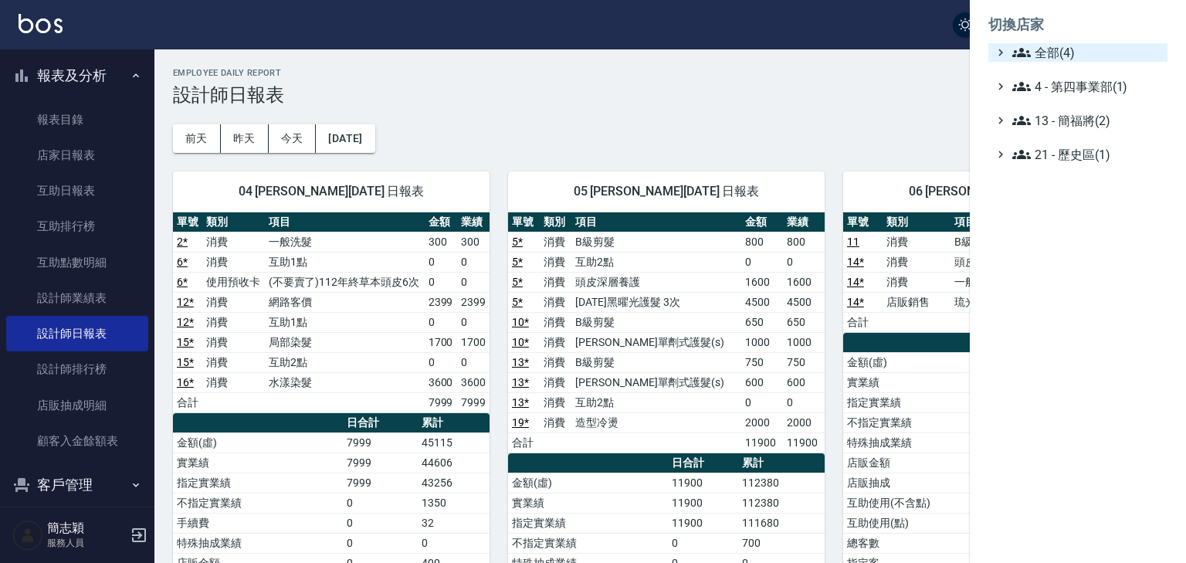
click at [1020, 46] on icon at bounding box center [1021, 52] width 19 height 19
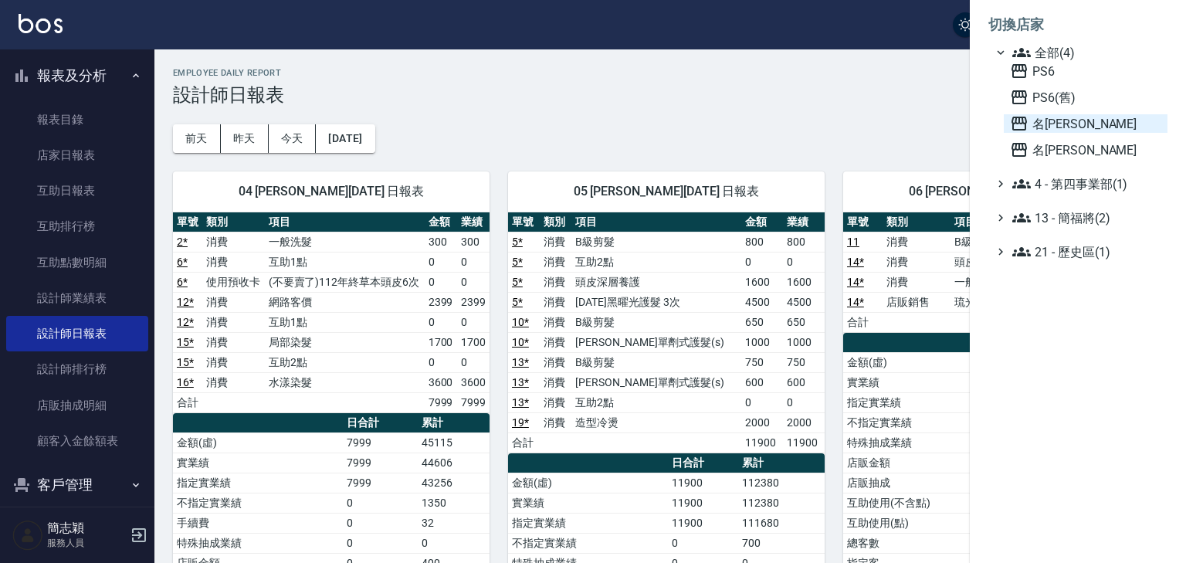
click at [1020, 119] on icon at bounding box center [1019, 123] width 19 height 19
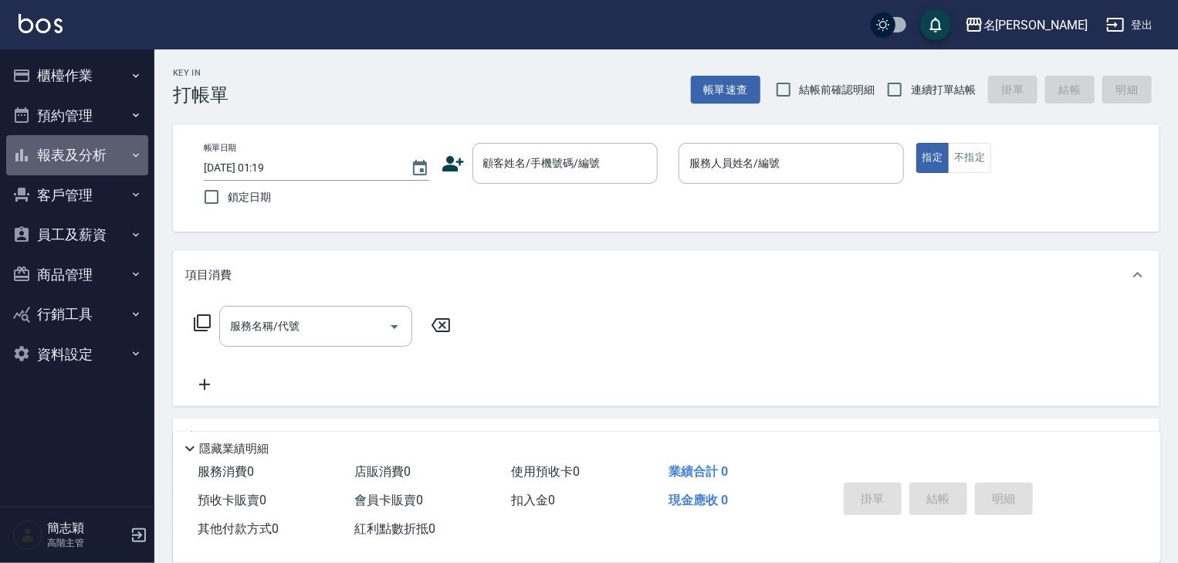
click at [137, 153] on icon "button" at bounding box center [136, 155] width 12 height 12
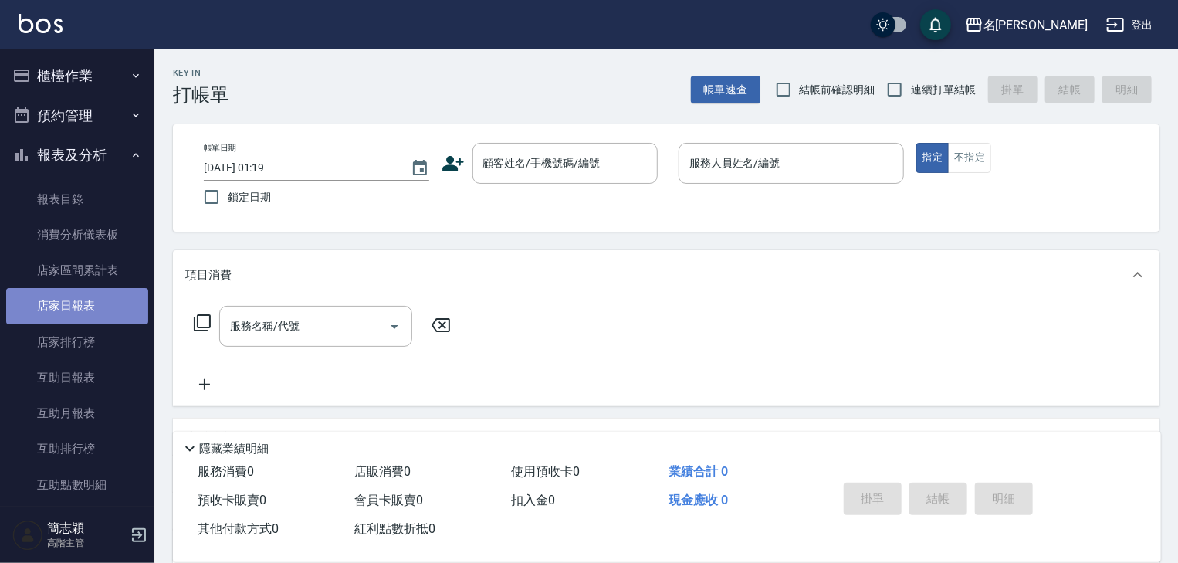
click at [80, 302] on link "店家日報表" at bounding box center [77, 306] width 142 height 36
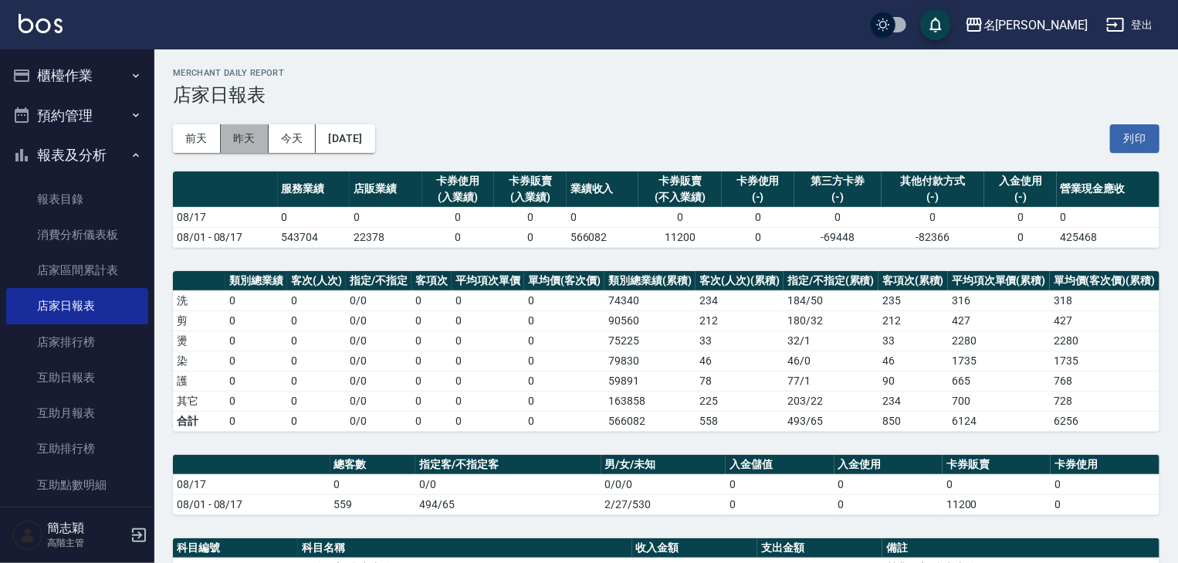
click at [245, 133] on button "昨天" at bounding box center [245, 138] width 48 height 29
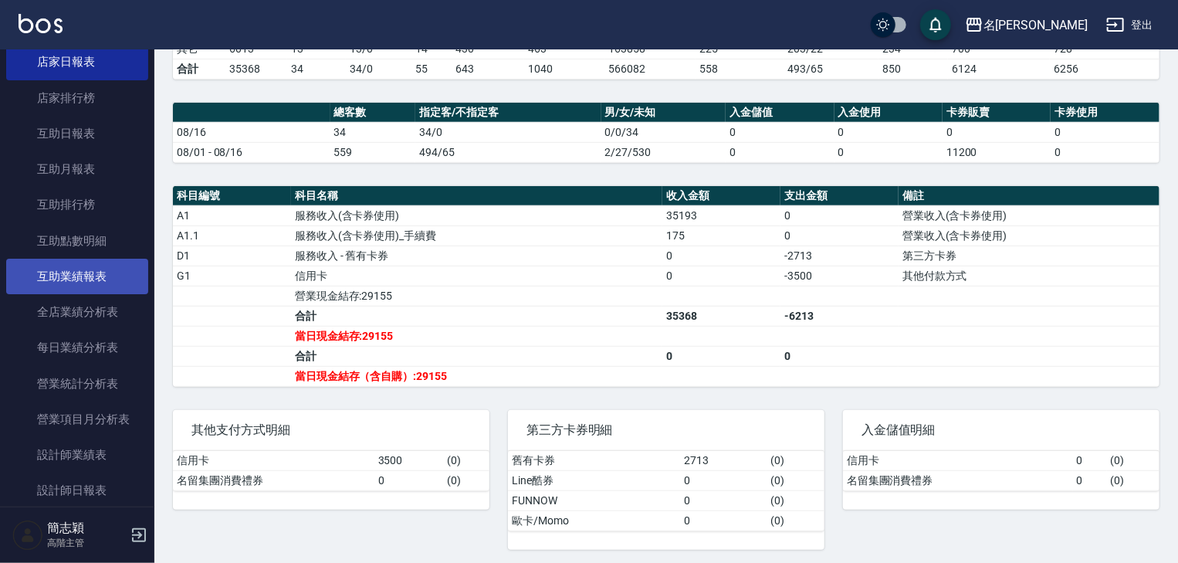
scroll to position [247, 0]
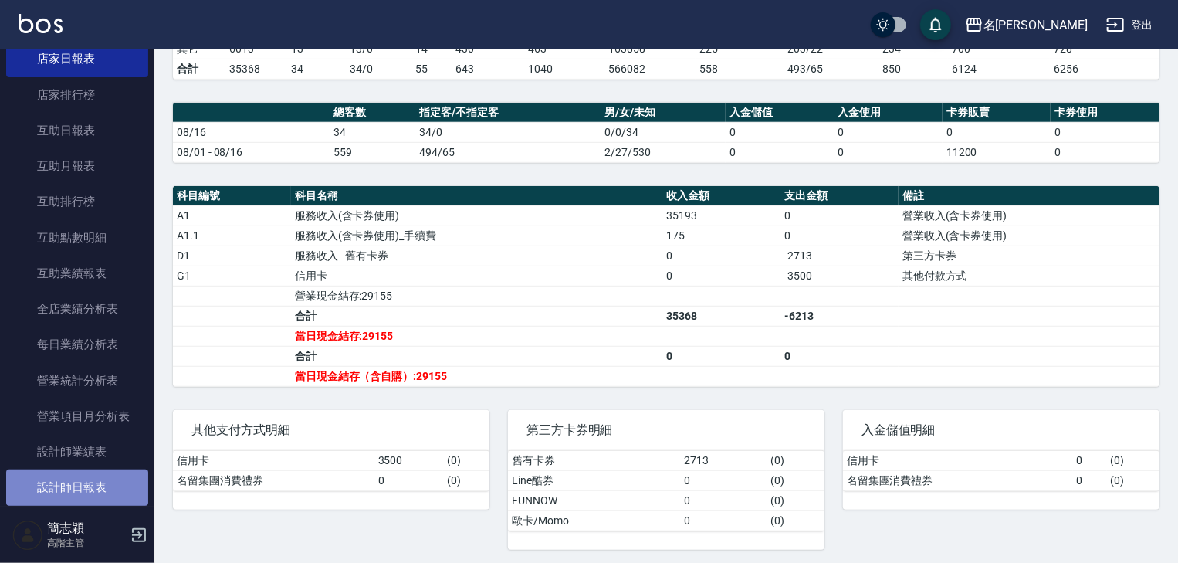
click at [96, 482] on link "設計師日報表" at bounding box center [77, 487] width 142 height 36
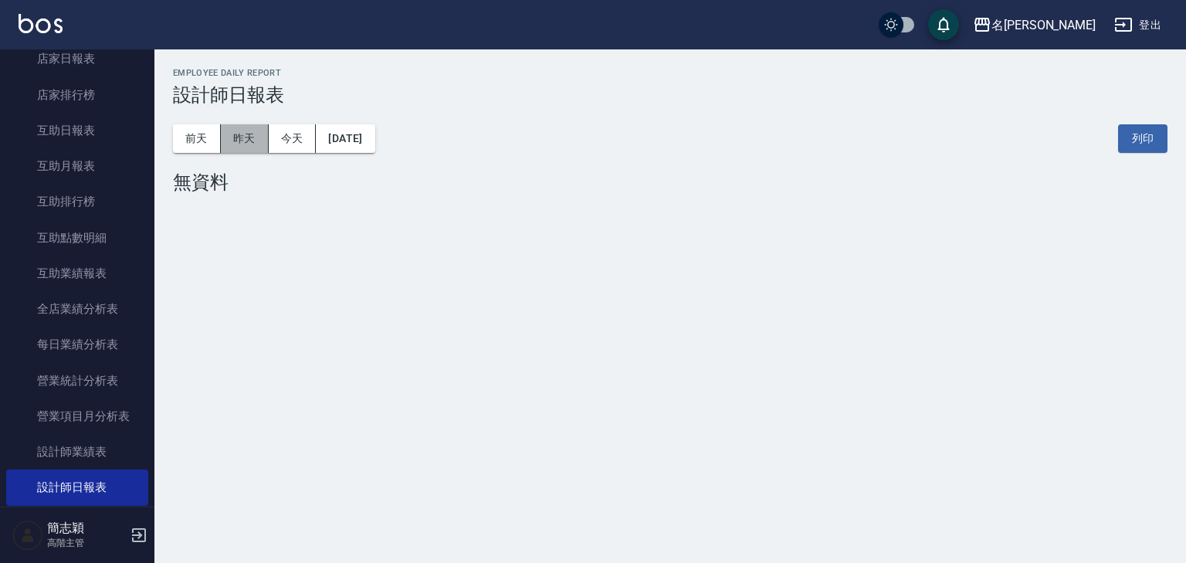
click at [239, 130] on button "昨天" at bounding box center [245, 138] width 48 height 29
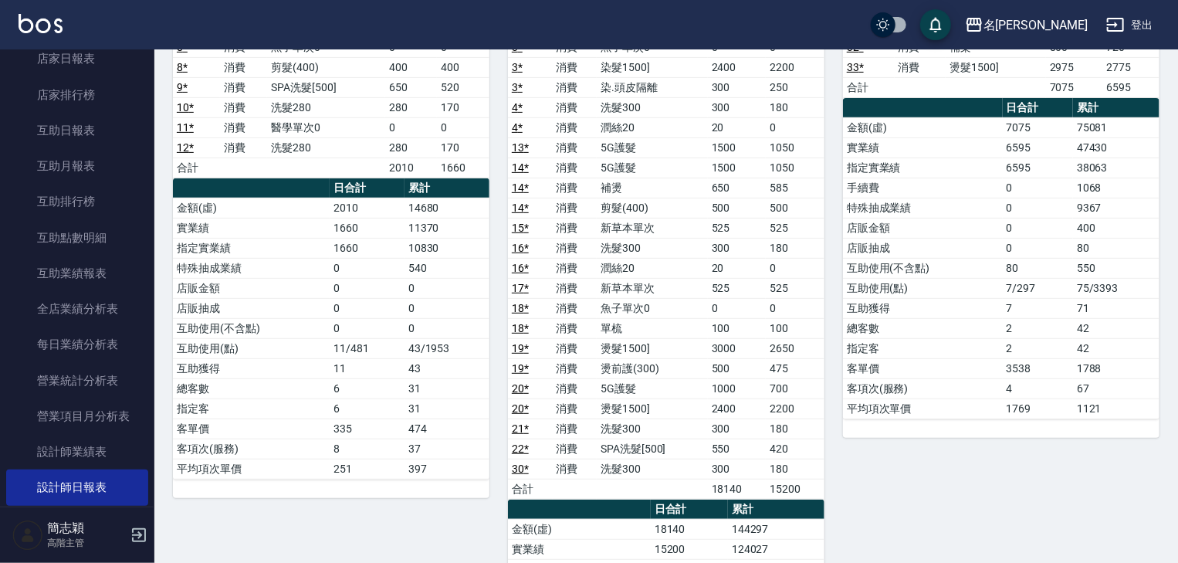
scroll to position [124, 0]
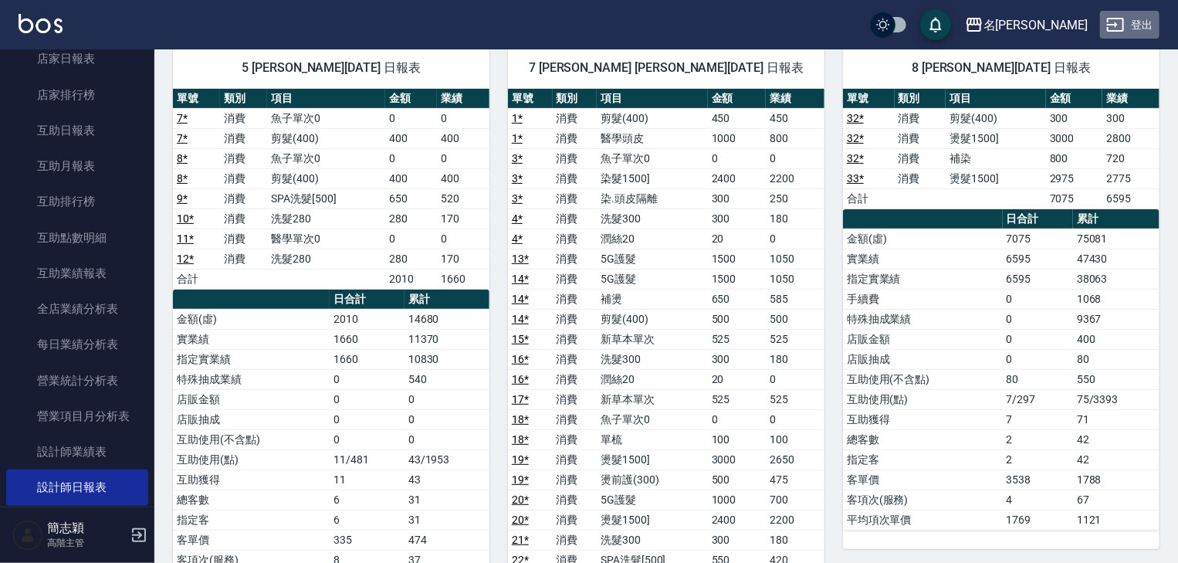
click at [1136, 25] on button "登出" at bounding box center [1129, 25] width 59 height 29
